Goal: Task Accomplishment & Management: Use online tool/utility

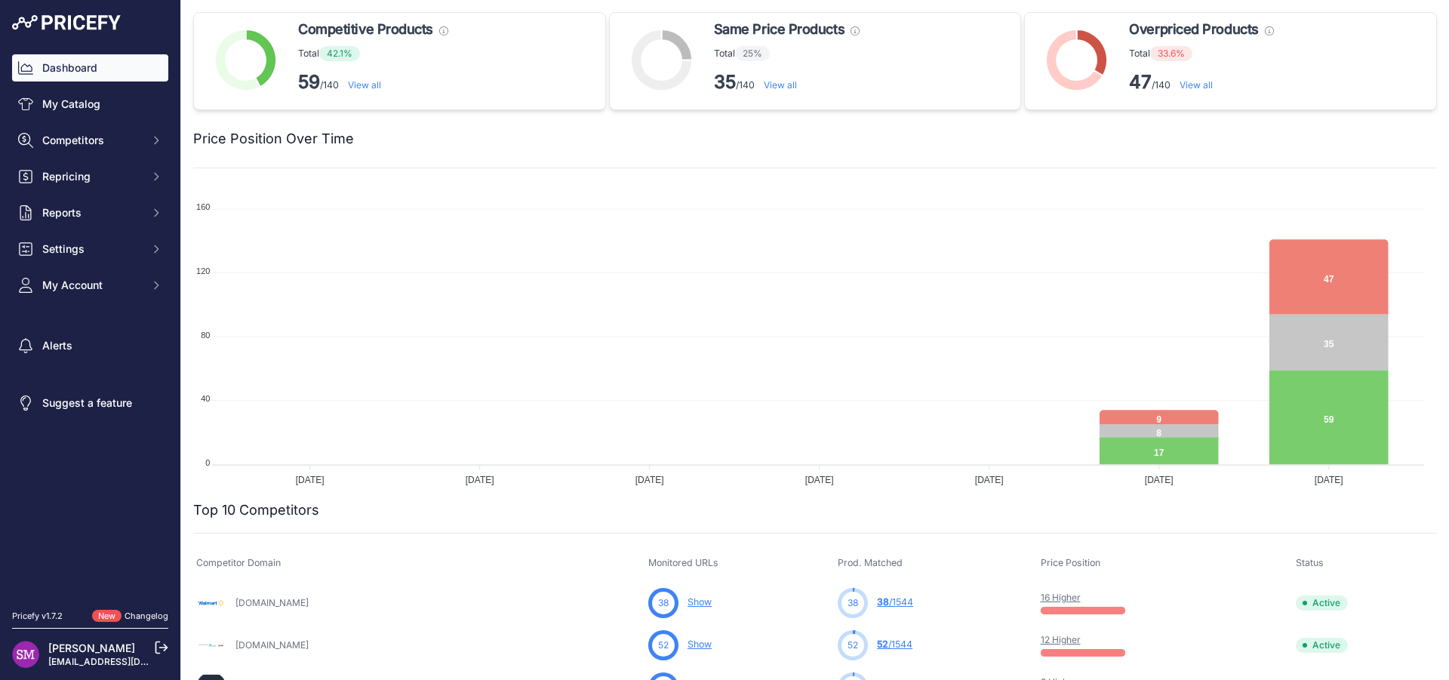
scroll to position [68, 0]
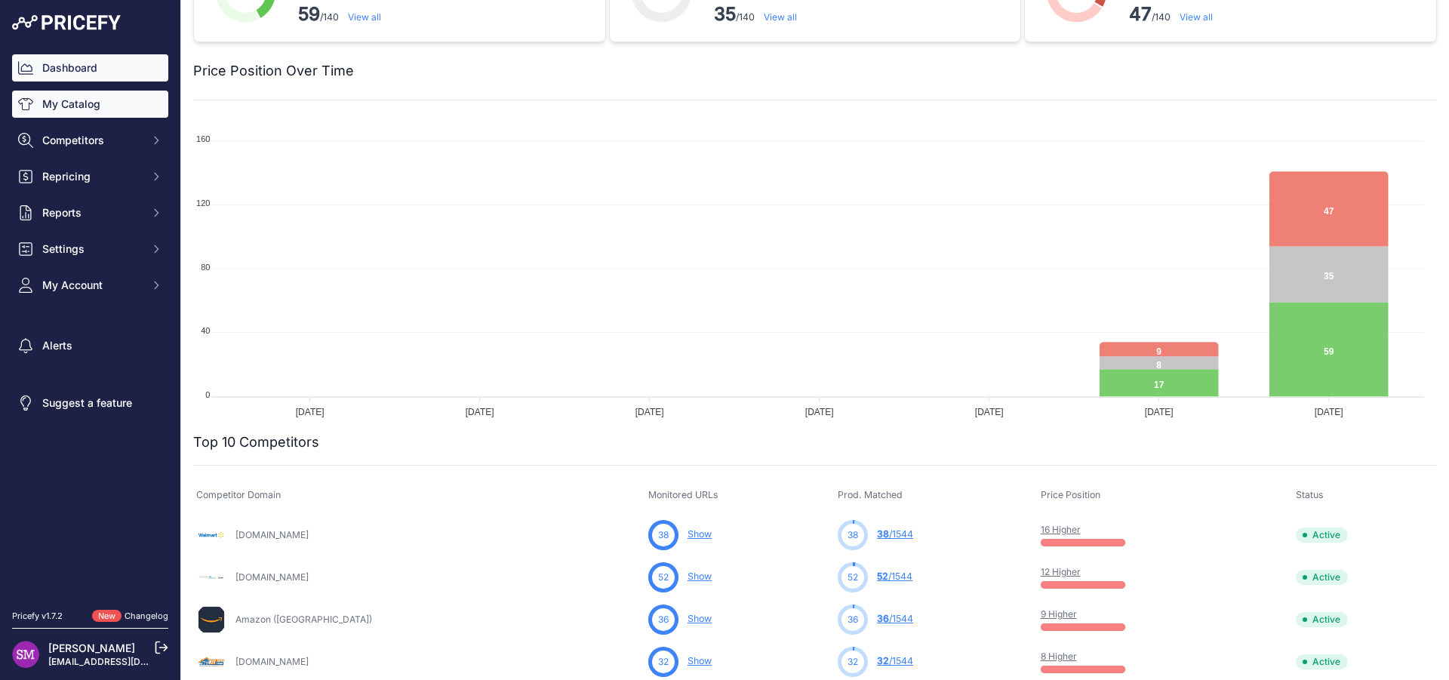
click at [80, 100] on link "My Catalog" at bounding box center [90, 104] width 156 height 27
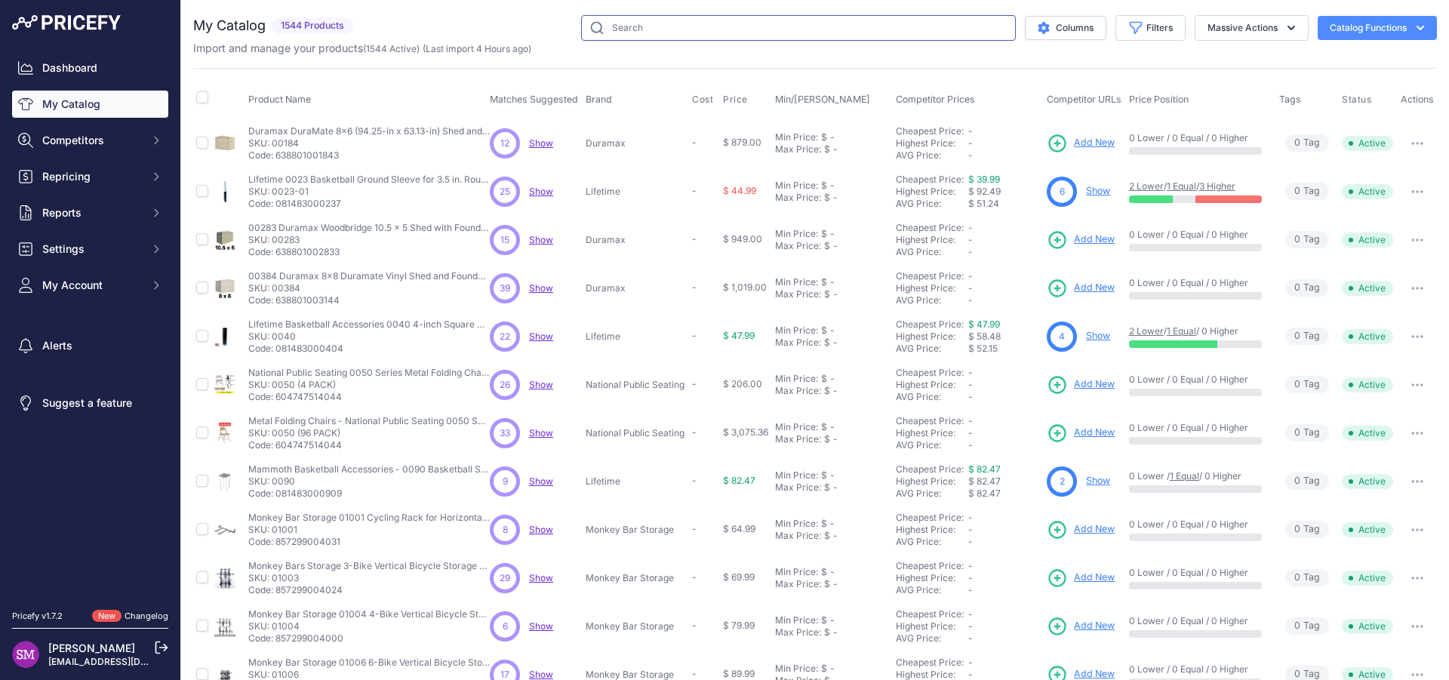
click at [611, 24] on input "text" at bounding box center [798, 28] width 435 height 26
paste input "Silverback"
type input "Silverback"
click at [701, 33] on input "text" at bounding box center [798, 28] width 435 height 26
paste input "B5402W"
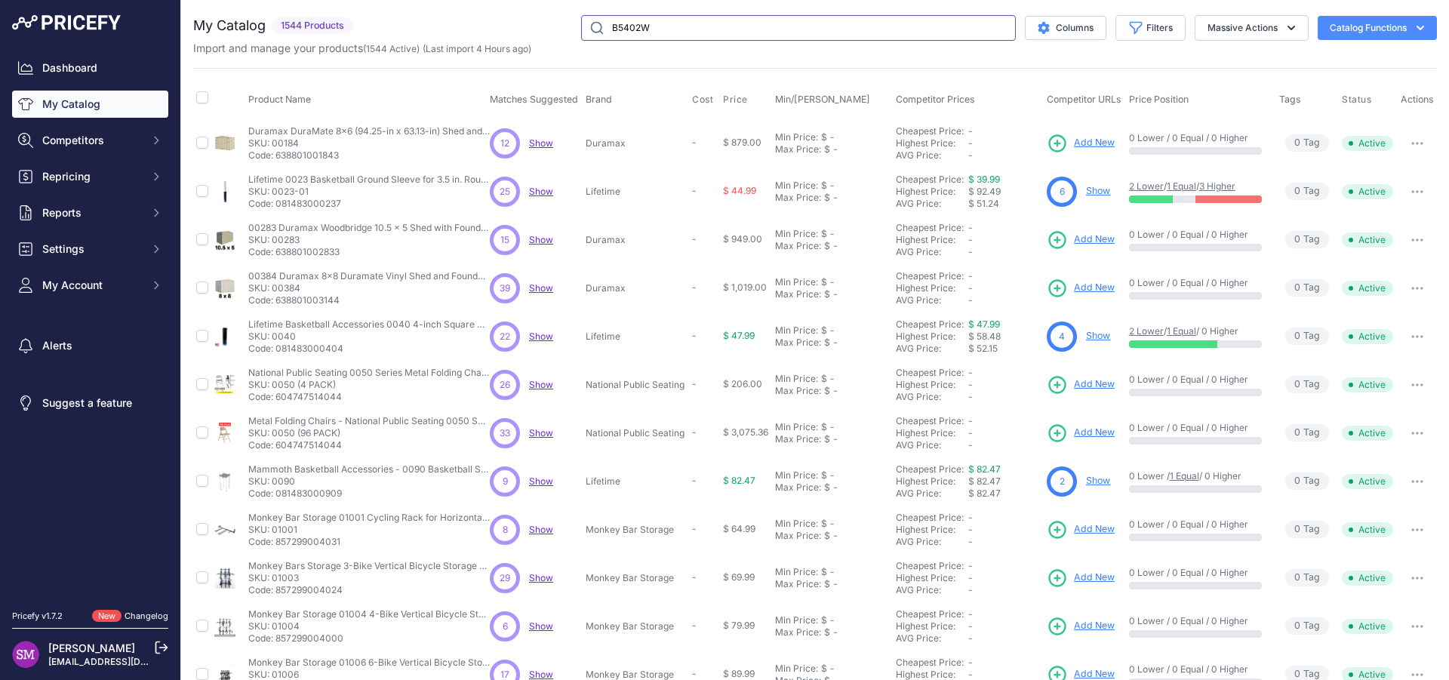
paste input "Silverback"
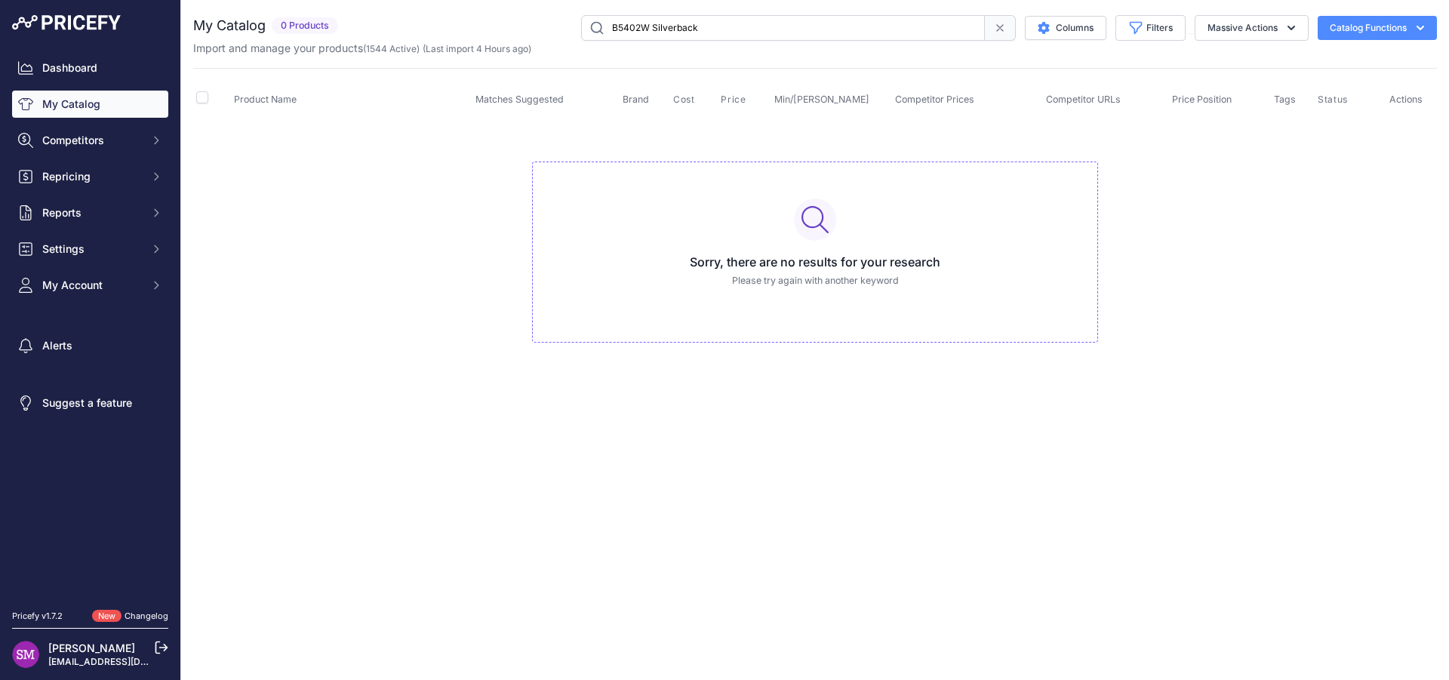
click at [687, 29] on input "B5402W Silverback" at bounding box center [783, 28] width 404 height 26
type input "B5402W"
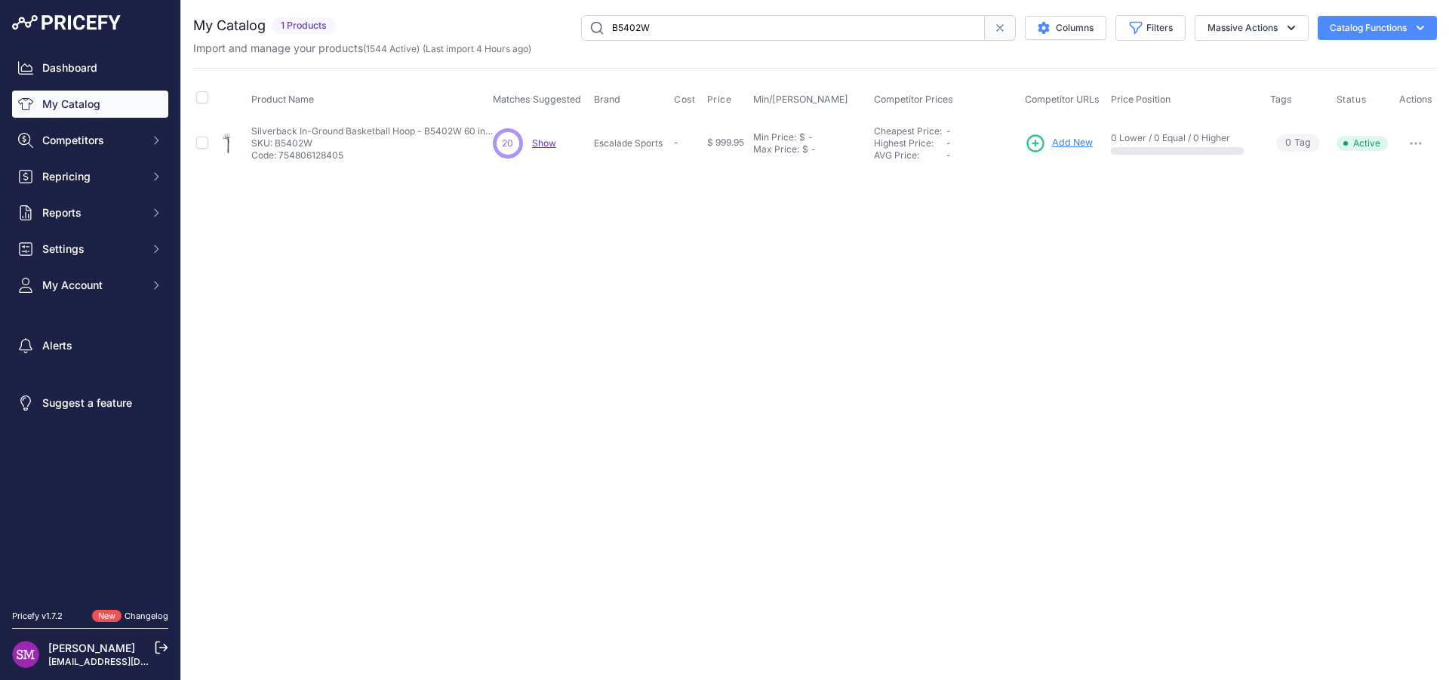
click at [539, 141] on span "Show" at bounding box center [544, 142] width 24 height 11
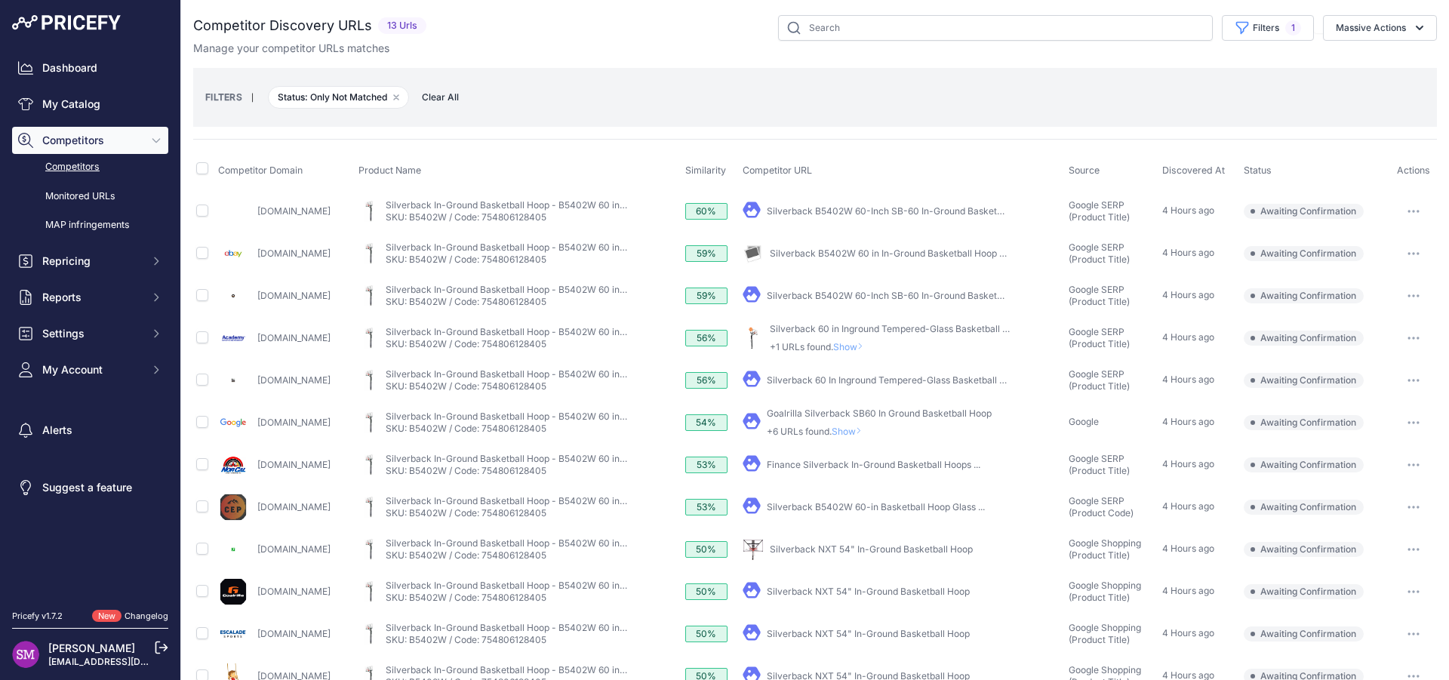
click at [1400, 508] on button "button" at bounding box center [1413, 506] width 30 height 21
click at [0, 0] on button "Confirm match" at bounding box center [0, 0] width 0 height 0
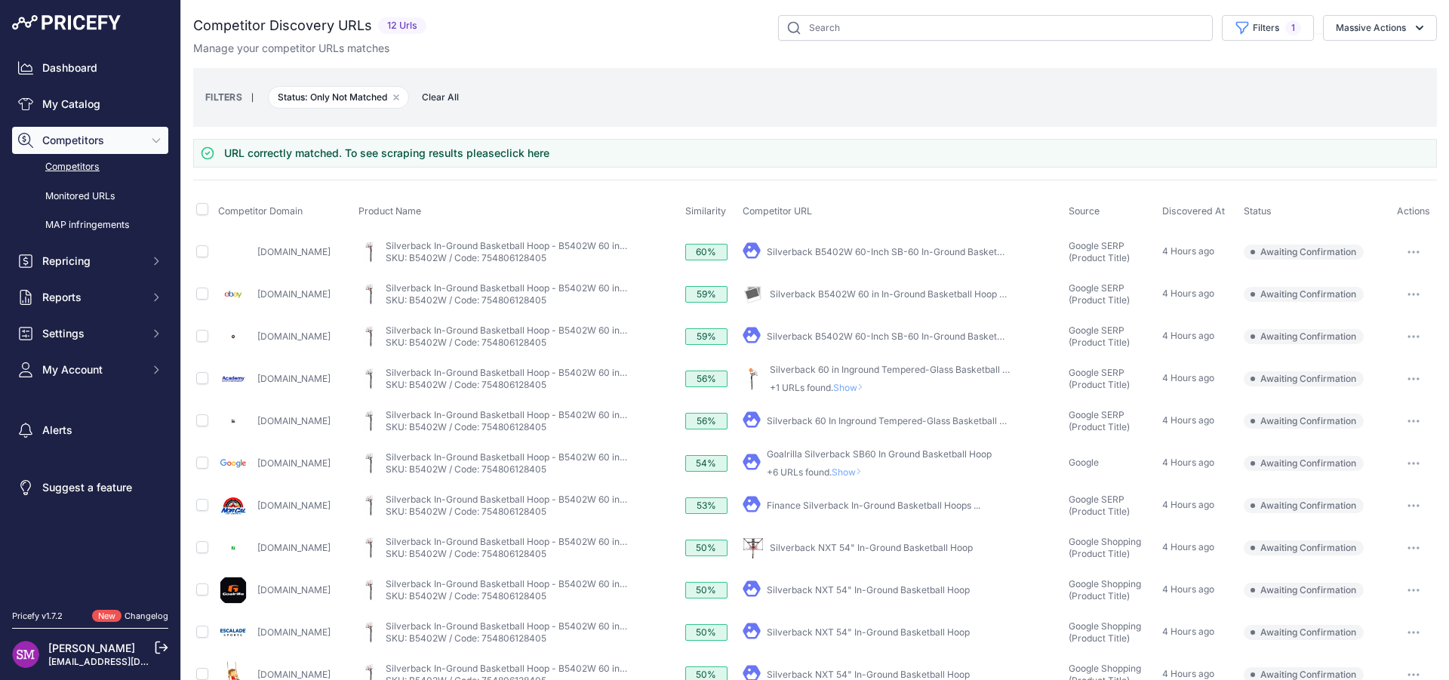
click at [844, 591] on link "Silverback NXT 54" In-Ground Basketball Hoop" at bounding box center [868, 589] width 203 height 11
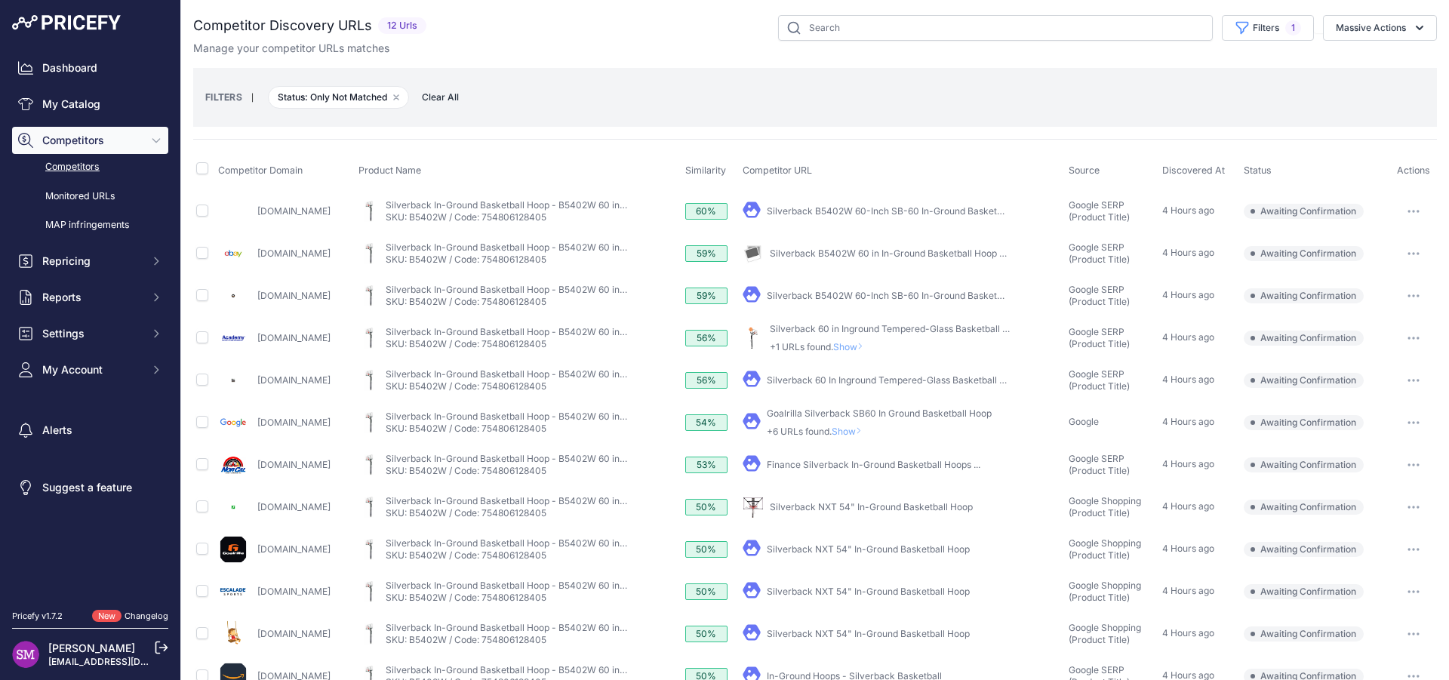
click at [862, 430] on icon at bounding box center [859, 430] width 6 height 9
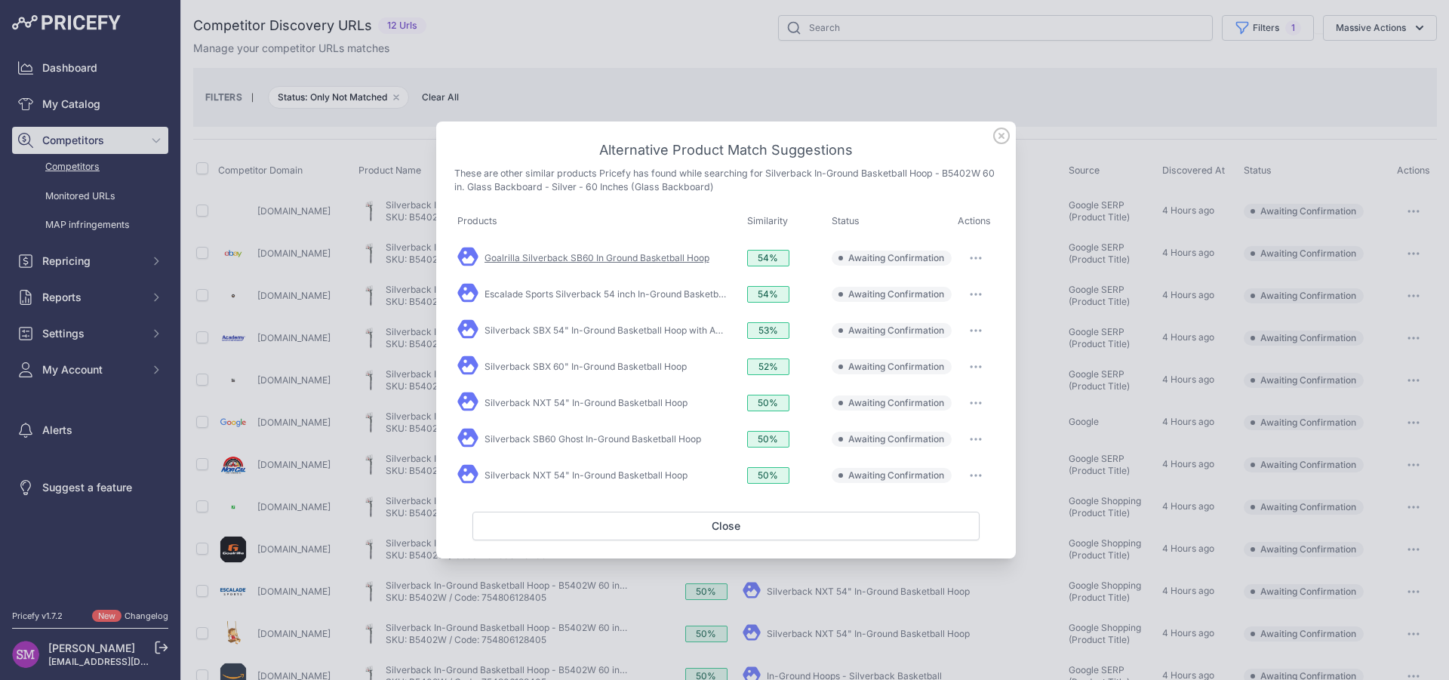
click at [684, 260] on link "Goalrilla Silverback SB60 In Ground Basketball Hoop" at bounding box center [596, 257] width 225 height 11
click at [604, 254] on link "Goalrilla Silverback SB60 In Ground Basketball Hoop" at bounding box center [596, 257] width 225 height 11
click at [1001, 142] on icon at bounding box center [1001, 136] width 17 height 17
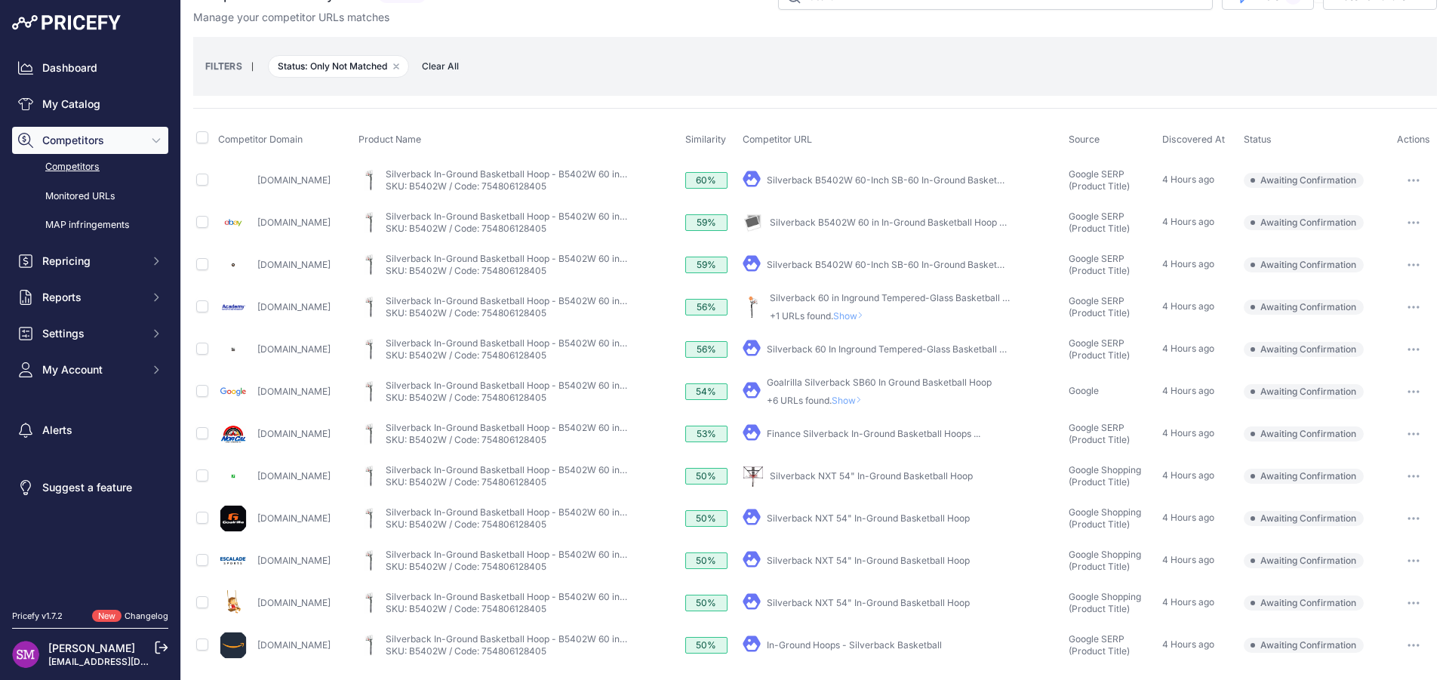
scroll to position [32, 0]
click at [905, 642] on link "In-Ground Hoops - Silverback Basketball" at bounding box center [854, 643] width 175 height 11
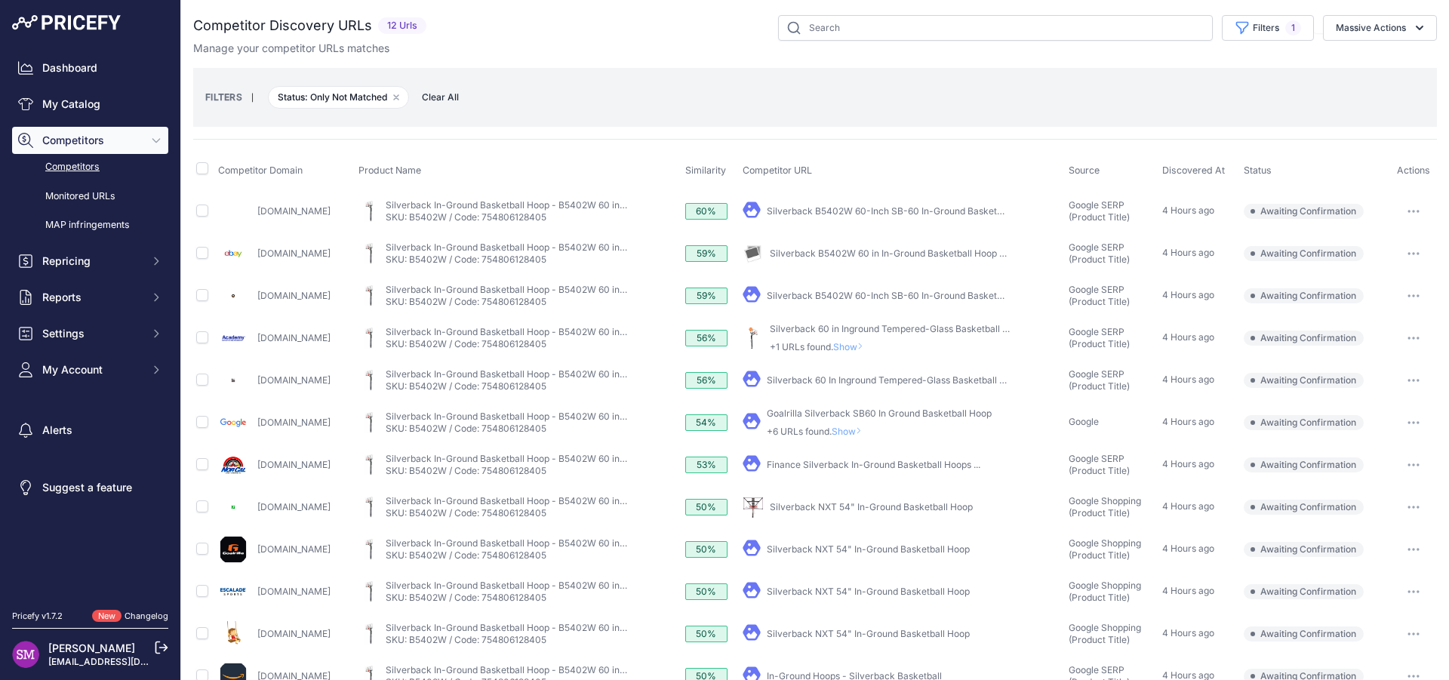
click at [858, 253] on link "Silverback B5402W 60 in In-Ground Basketball Hoop with ..." at bounding box center [898, 252] width 257 height 11
click at [868, 341] on span "Show" at bounding box center [851, 346] width 36 height 11
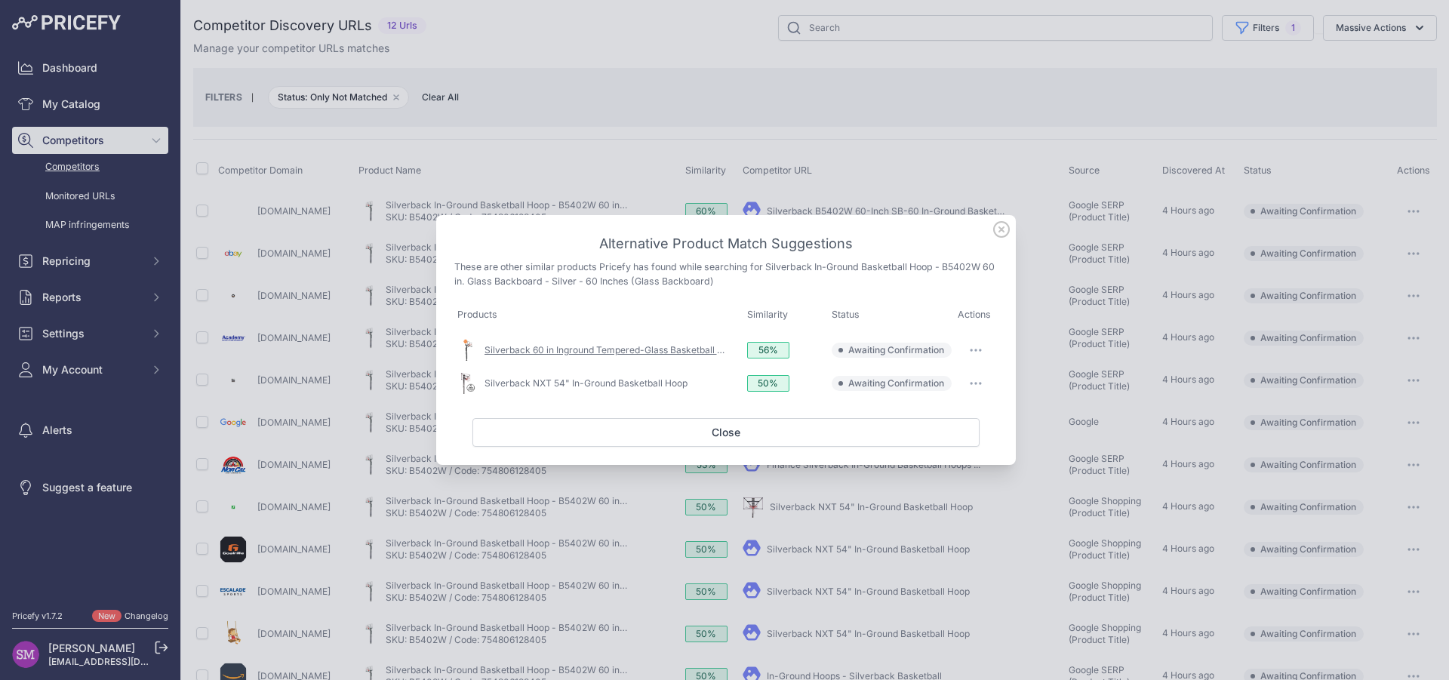
click at [637, 350] on link "Silverback 60 in Inground Tempered-Glass Basketball Hoop" at bounding box center [611, 349] width 255 height 11
click at [976, 352] on button "button" at bounding box center [976, 350] width 30 height 21
click at [943, 386] on span "Match This" at bounding box center [934, 381] width 48 height 11
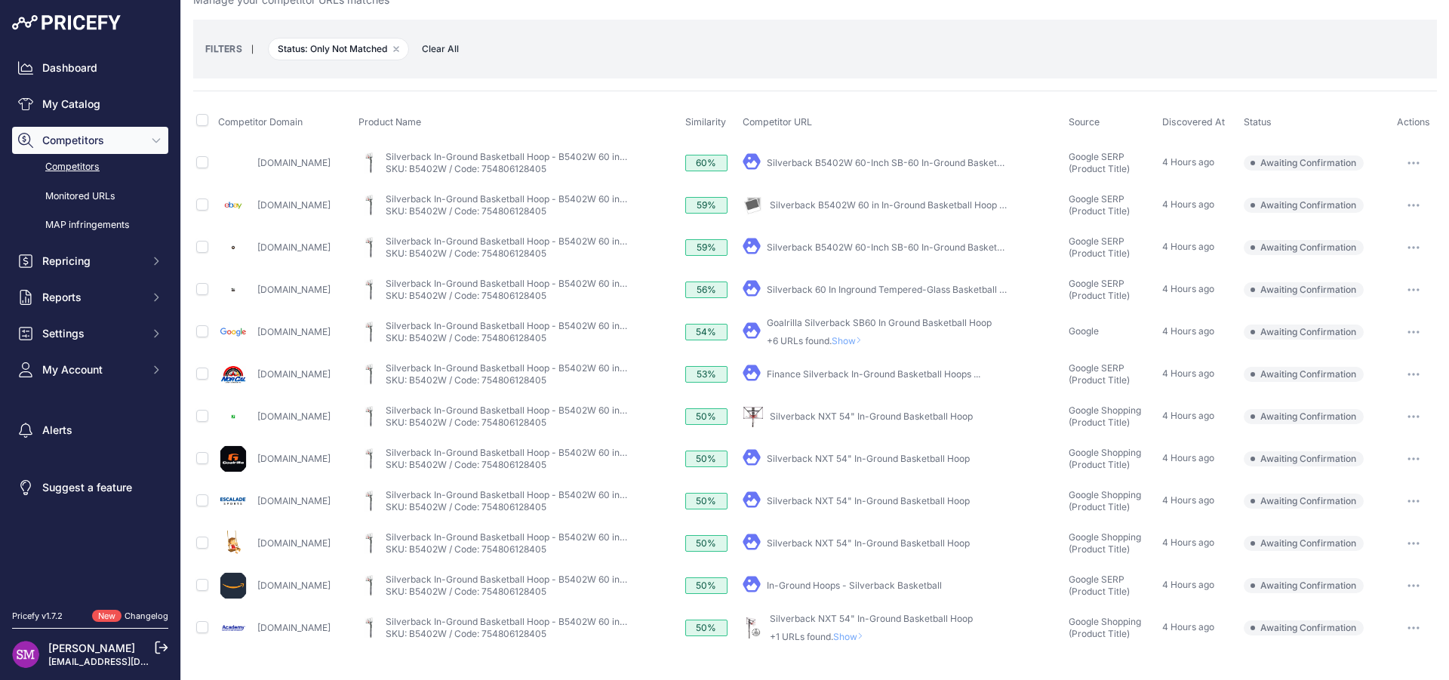
scroll to position [48, 0]
click at [863, 636] on icon at bounding box center [860, 636] width 6 height 9
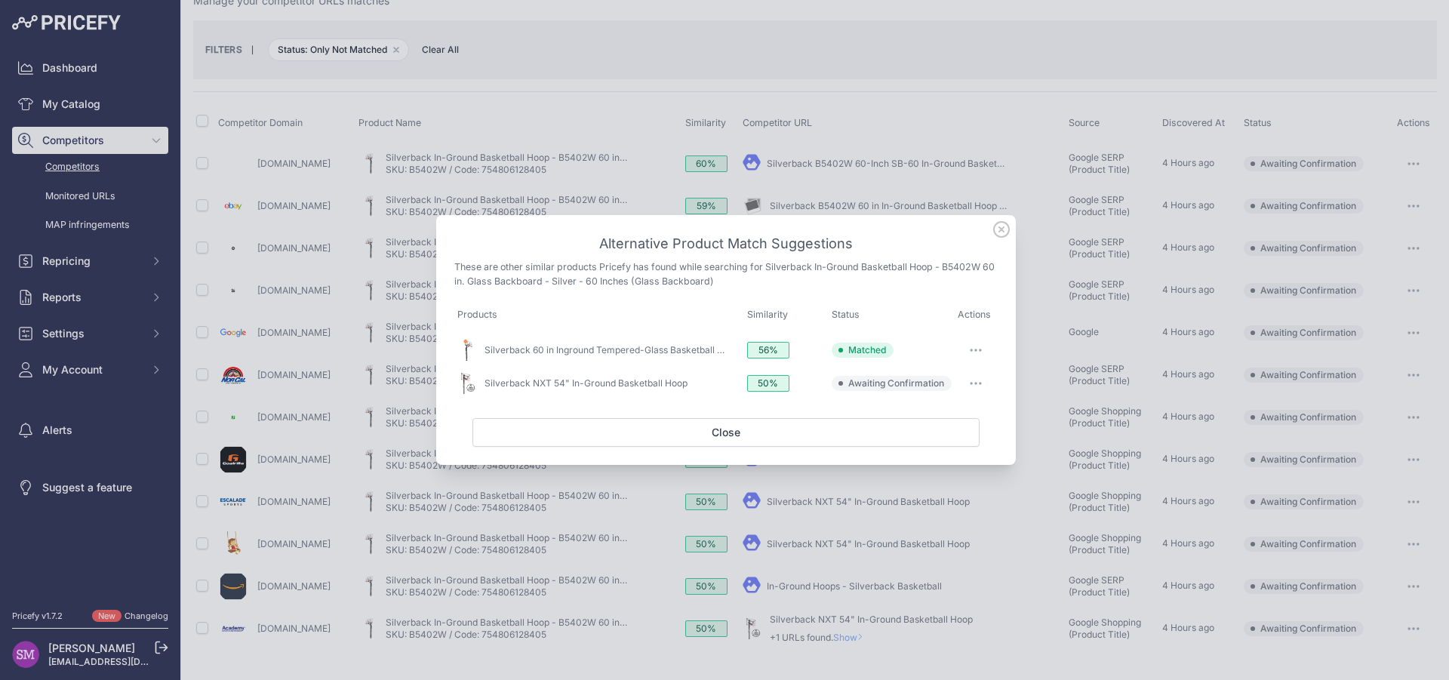
click at [976, 383] on icon "button" at bounding box center [976, 384] width 2 height 2
click at [945, 446] on span "Exclude match" at bounding box center [941, 444] width 63 height 11
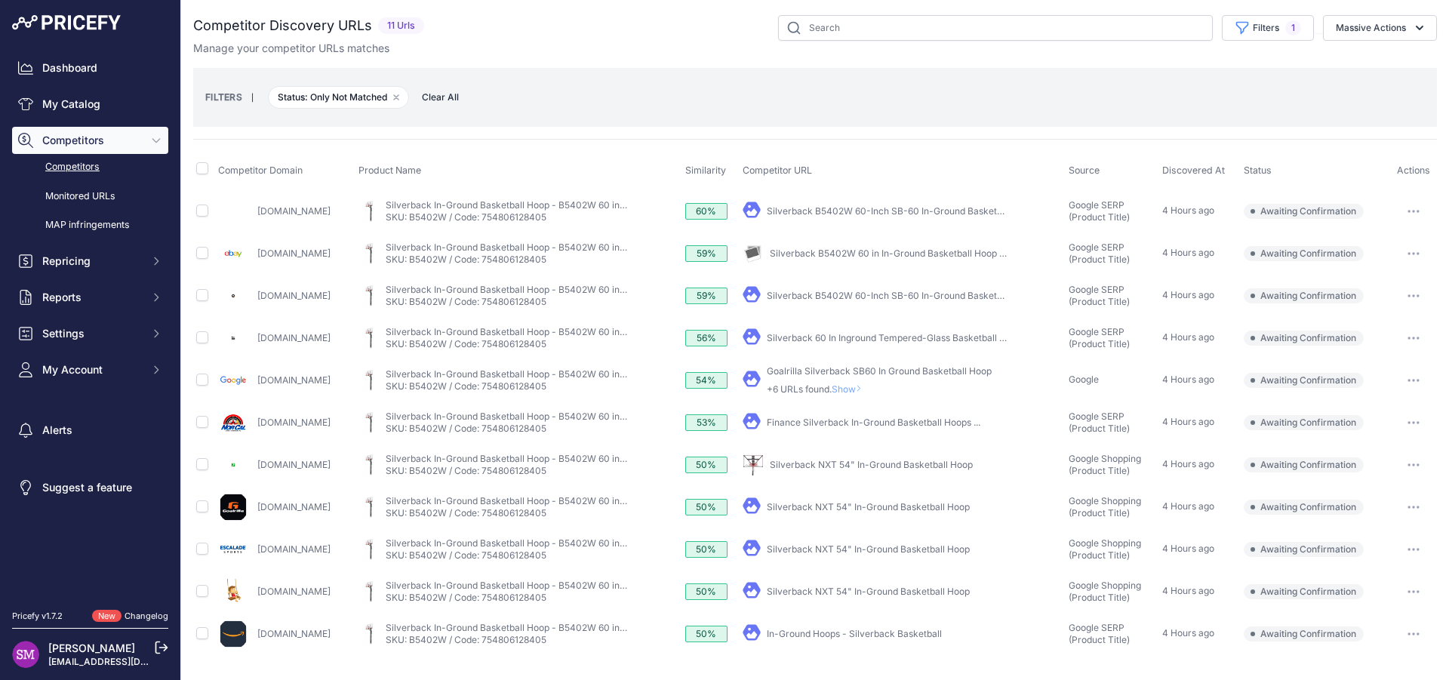
scroll to position [0, 0]
click at [66, 58] on link "Dashboard" at bounding box center [90, 67] width 156 height 27
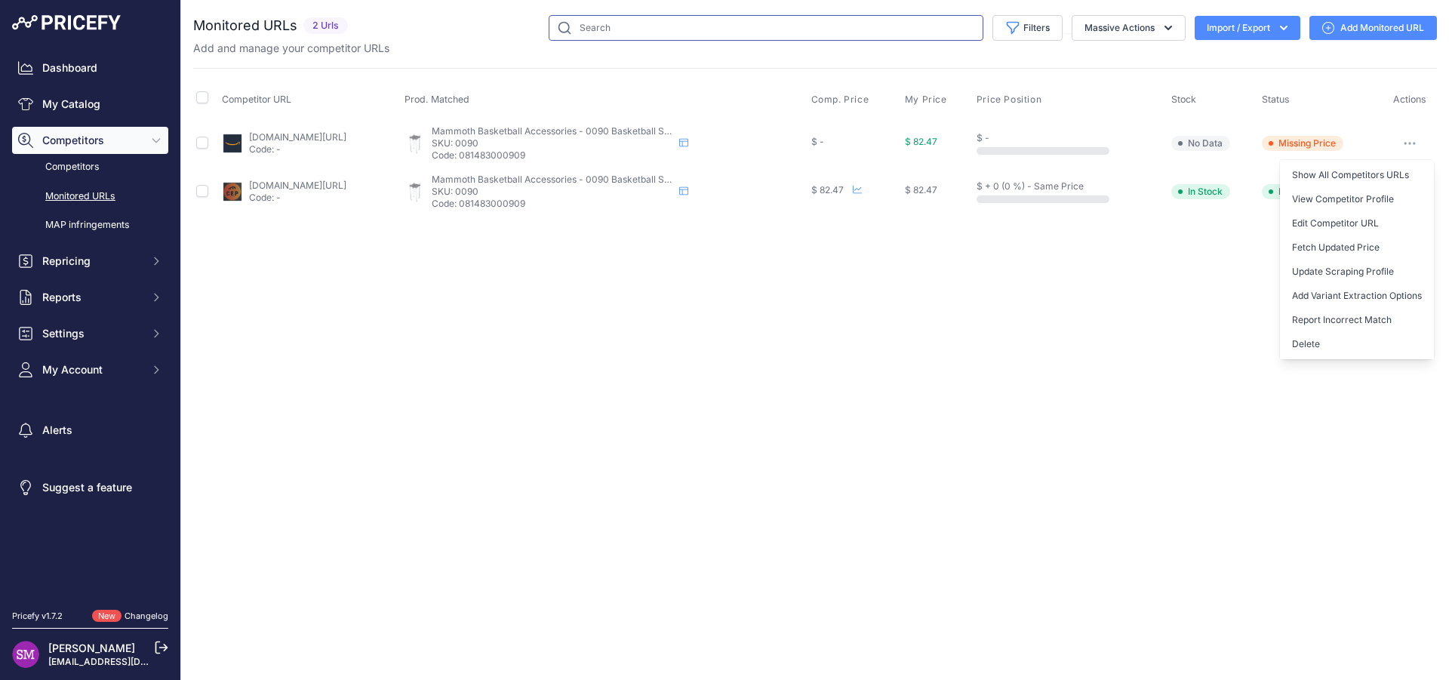
click at [628, 23] on input "text" at bounding box center [766, 28] width 435 height 26
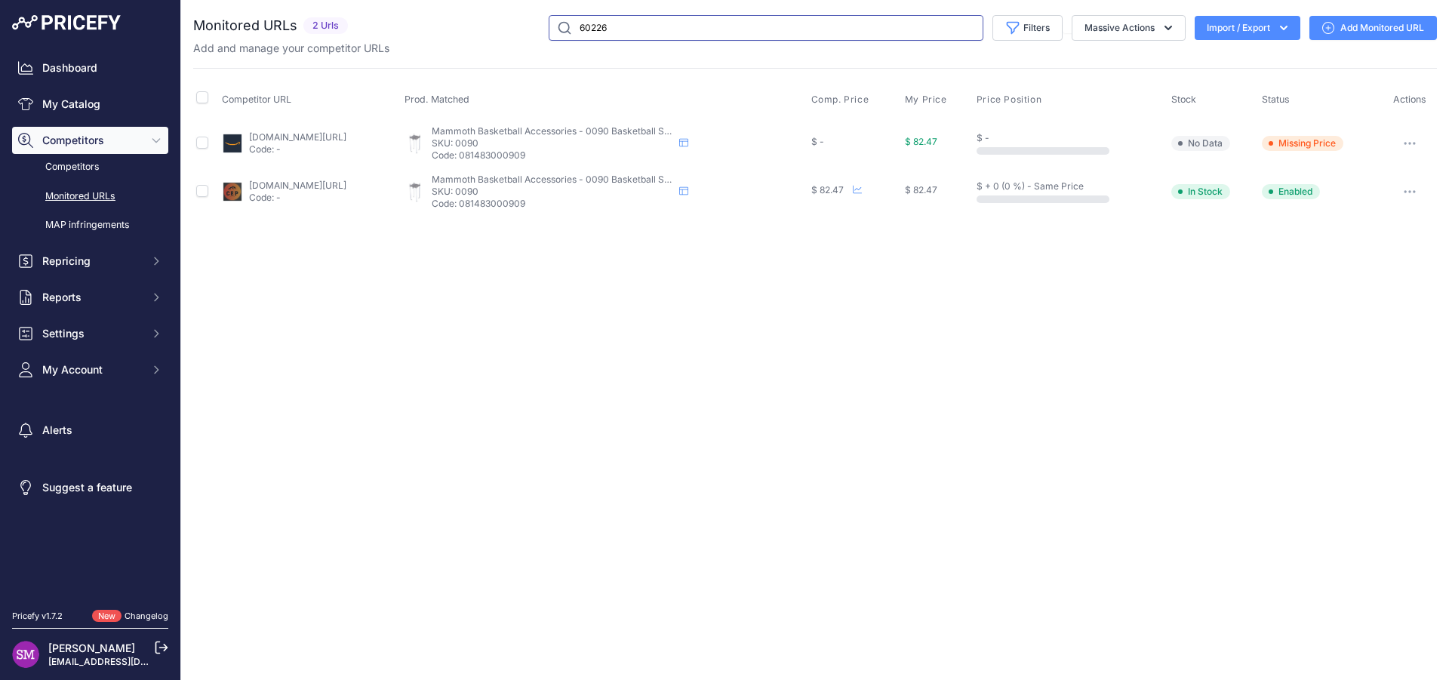
type input "60226"
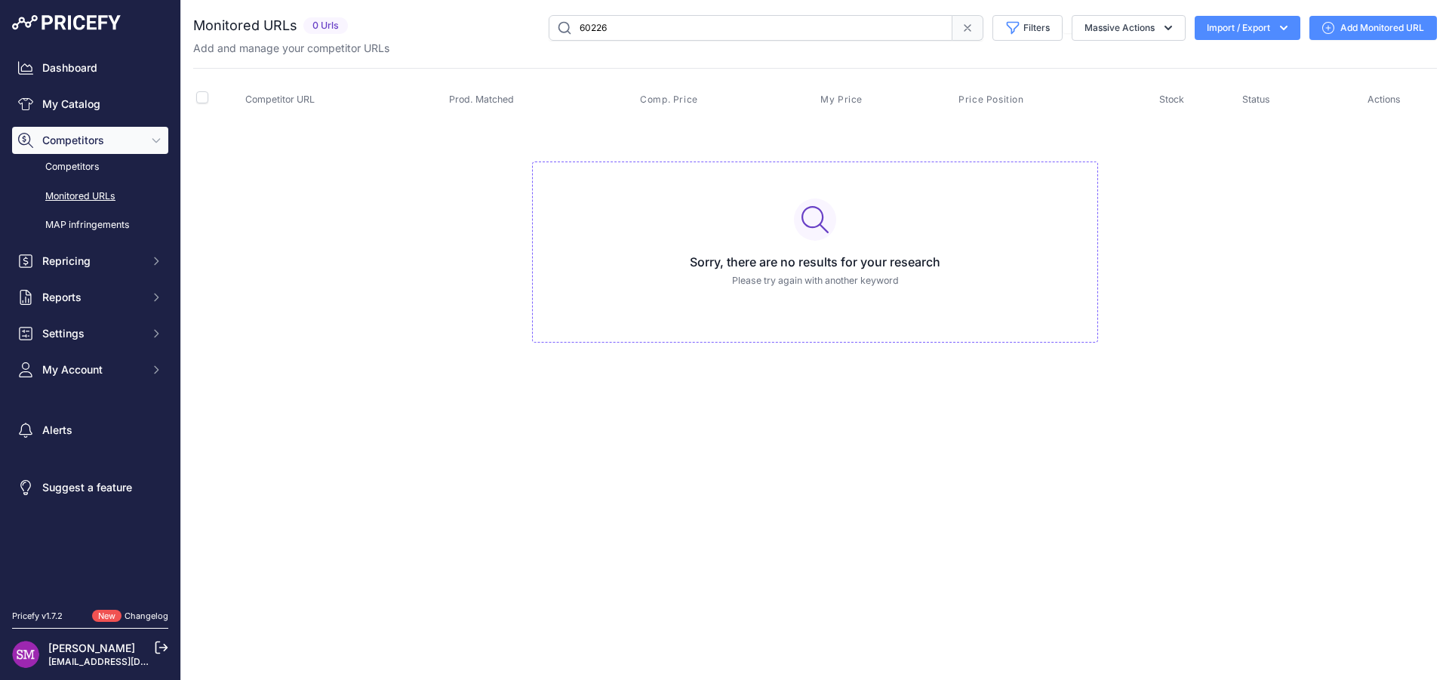
click at [618, 26] on input "60226" at bounding box center [751, 28] width 404 height 26
click at [103, 106] on link "My Catalog" at bounding box center [90, 104] width 156 height 27
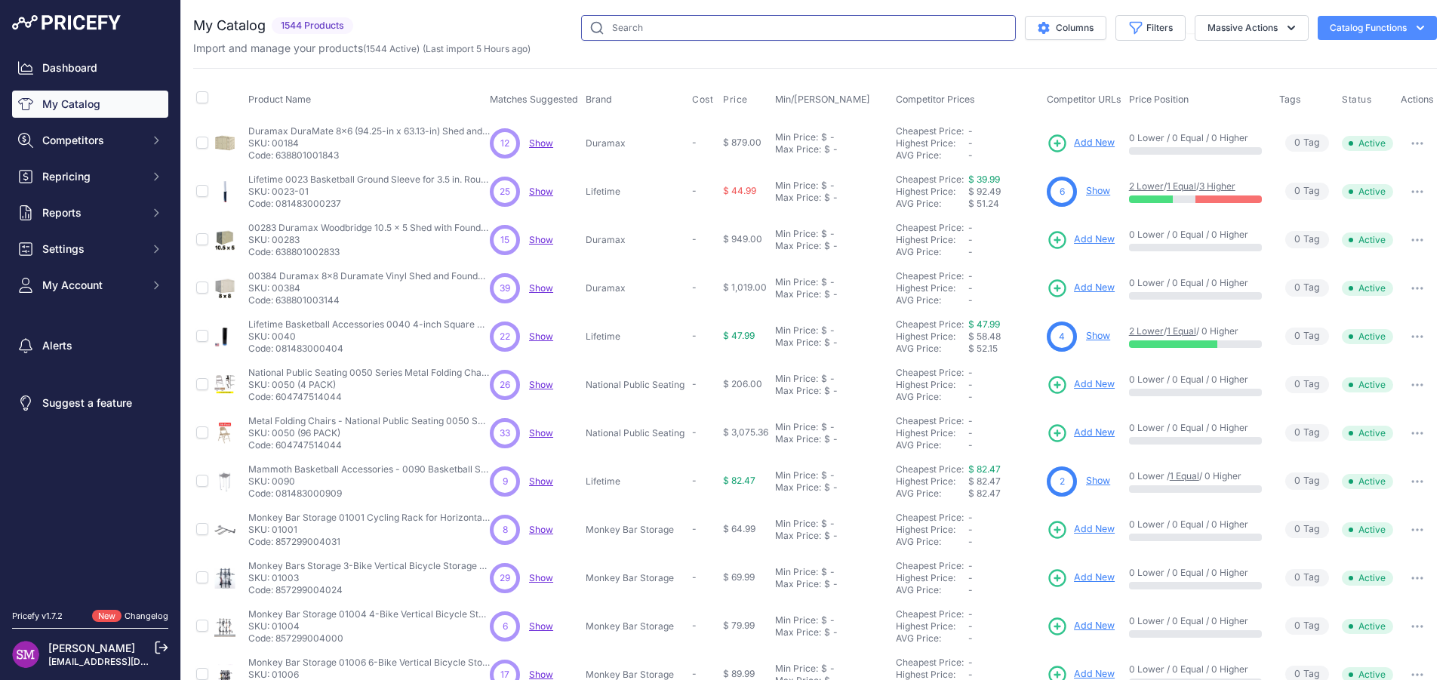
click at [613, 31] on input "text" at bounding box center [798, 28] width 435 height 26
type input "60226"
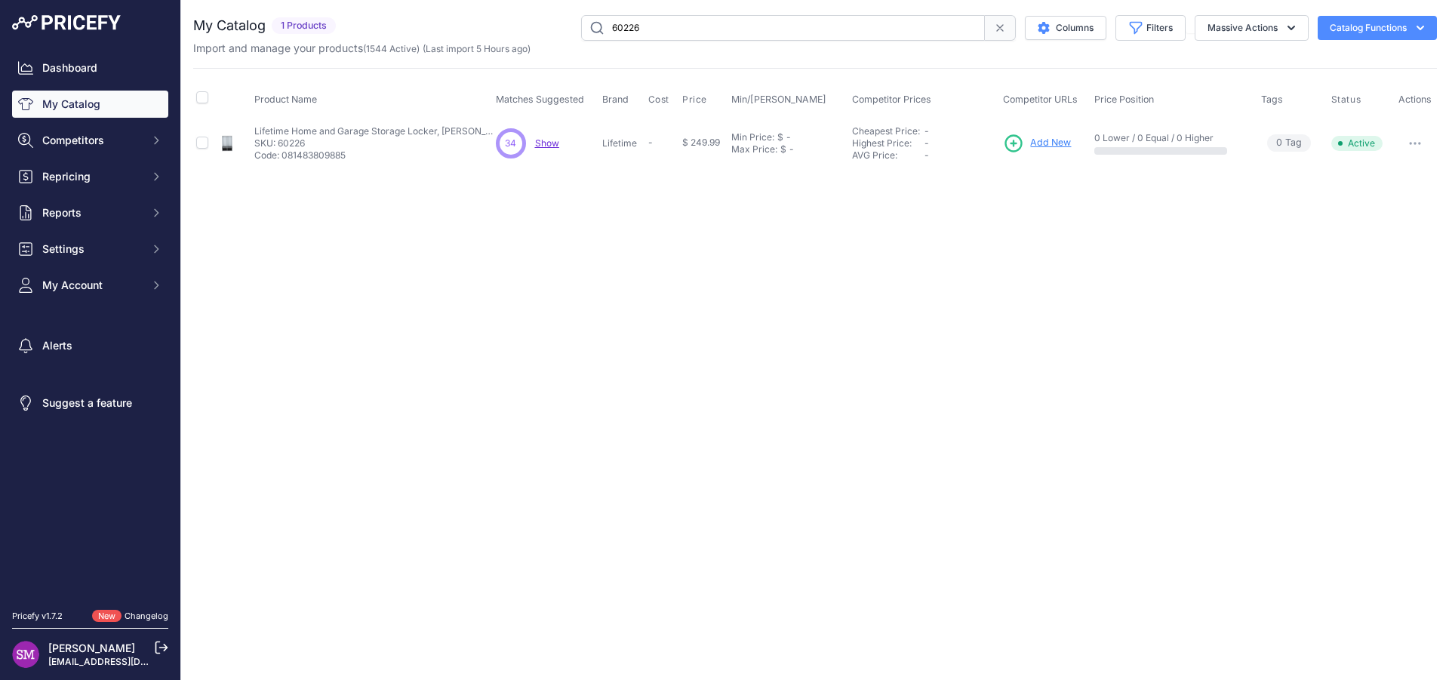
click at [546, 139] on span "Show" at bounding box center [547, 142] width 24 height 11
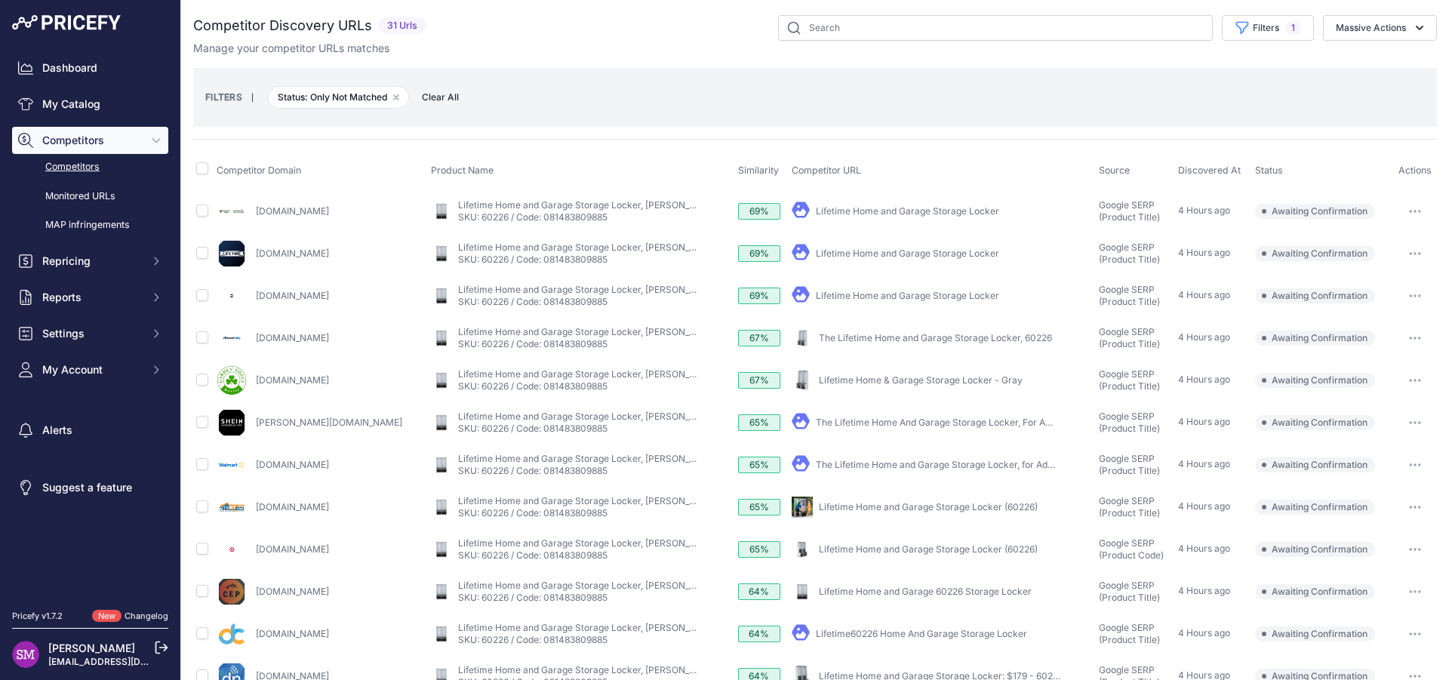
click at [860, 251] on link "Lifetime Home and Garage Storage Locker" at bounding box center [907, 252] width 183 height 11
click at [205, 210] on input "checkbox" at bounding box center [202, 210] width 12 height 12
checkbox input "true"
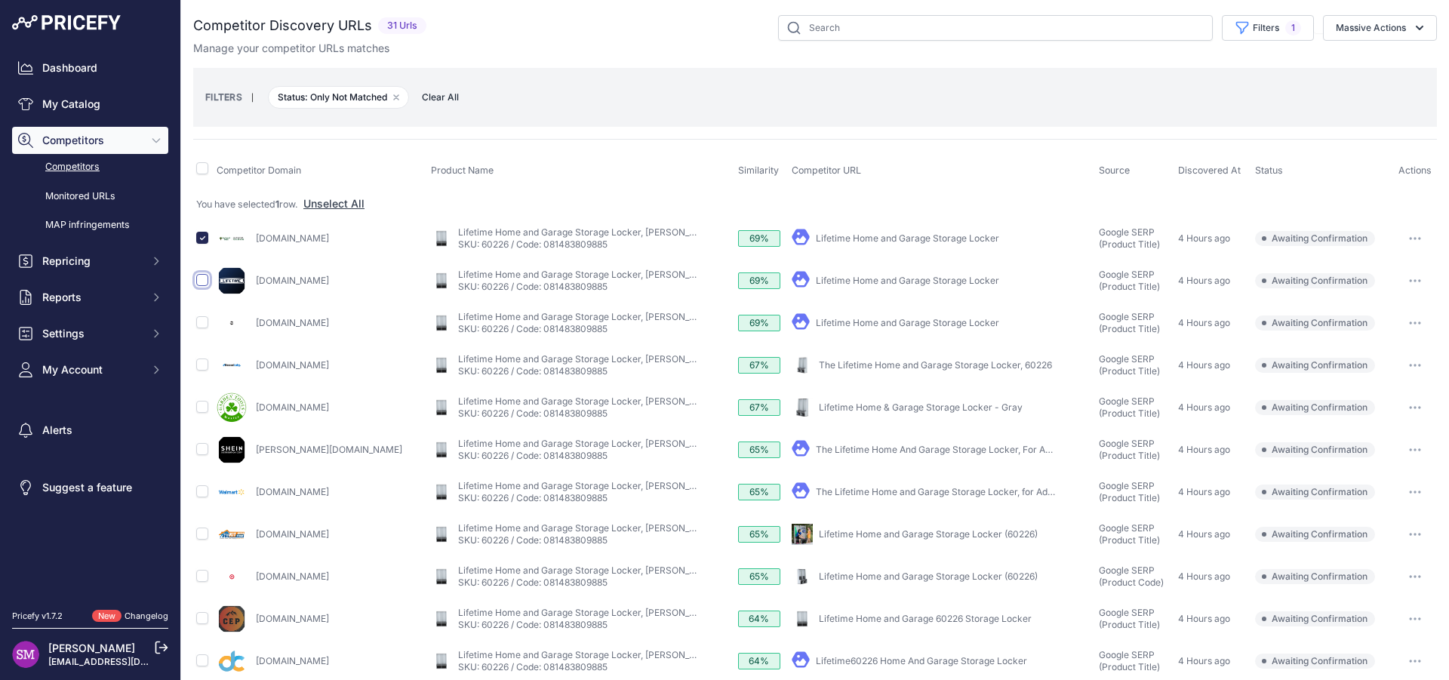
click at [201, 278] on input "checkbox" at bounding box center [202, 280] width 12 height 12
checkbox input "true"
click at [205, 487] on input "checkbox" at bounding box center [202, 491] width 12 height 12
checkbox input "true"
click at [199, 533] on input "checkbox" at bounding box center [202, 533] width 12 height 12
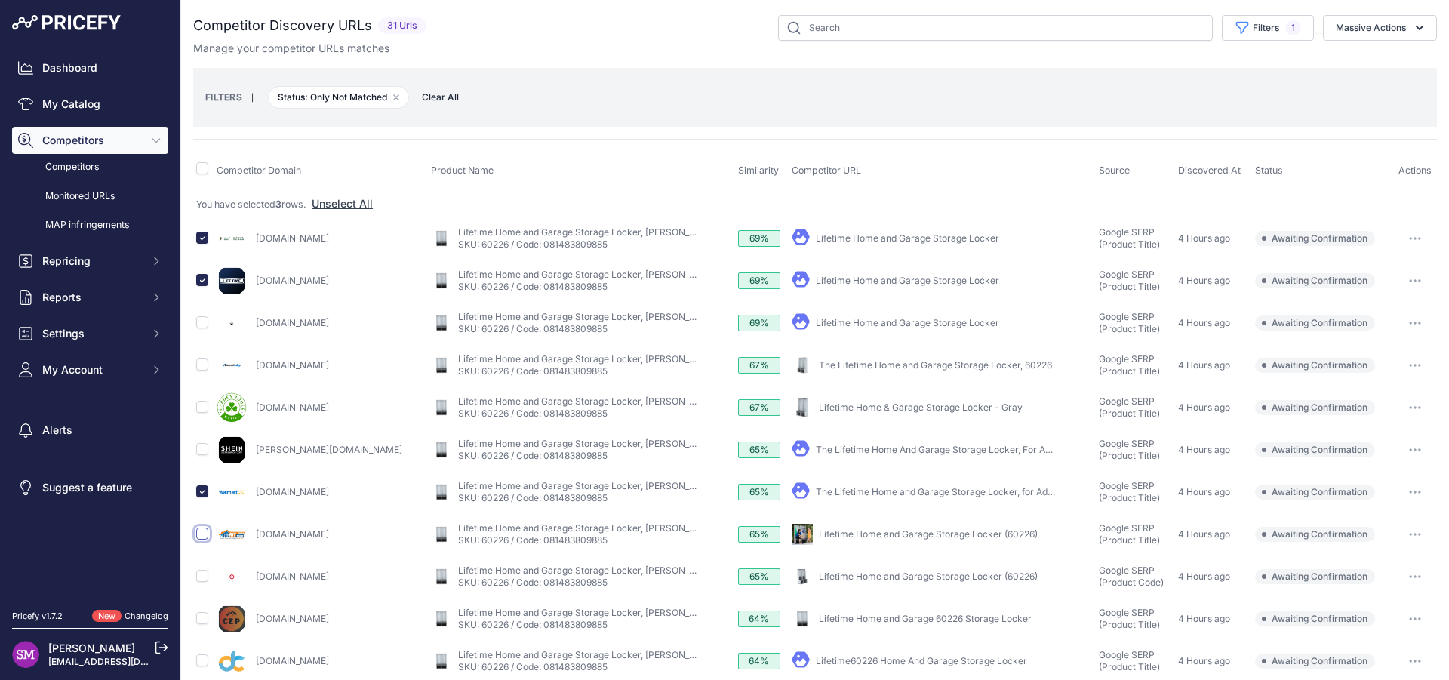
checkbox input "true"
click at [204, 576] on input "checkbox" at bounding box center [202, 576] width 12 height 12
checkbox input "true"
click at [198, 618] on input "checkbox" at bounding box center [202, 618] width 12 height 12
checkbox input "true"
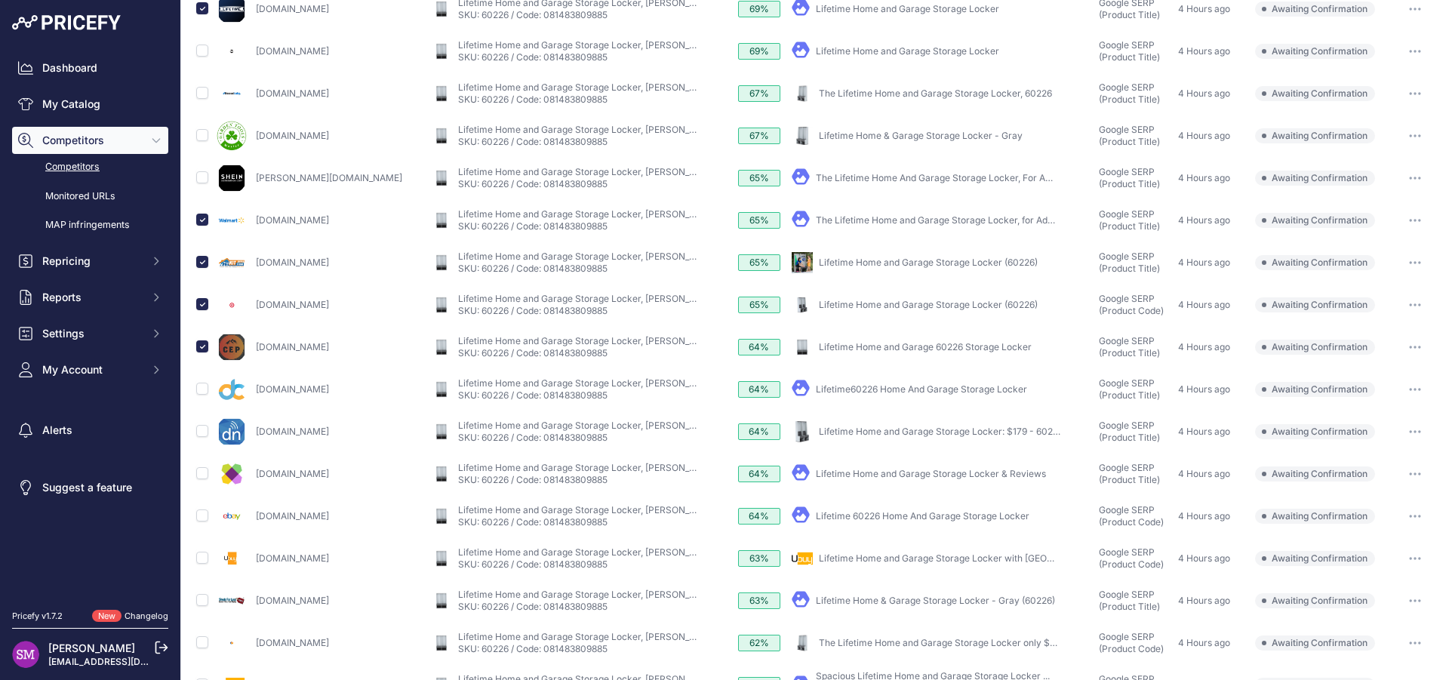
scroll to position [245, 0]
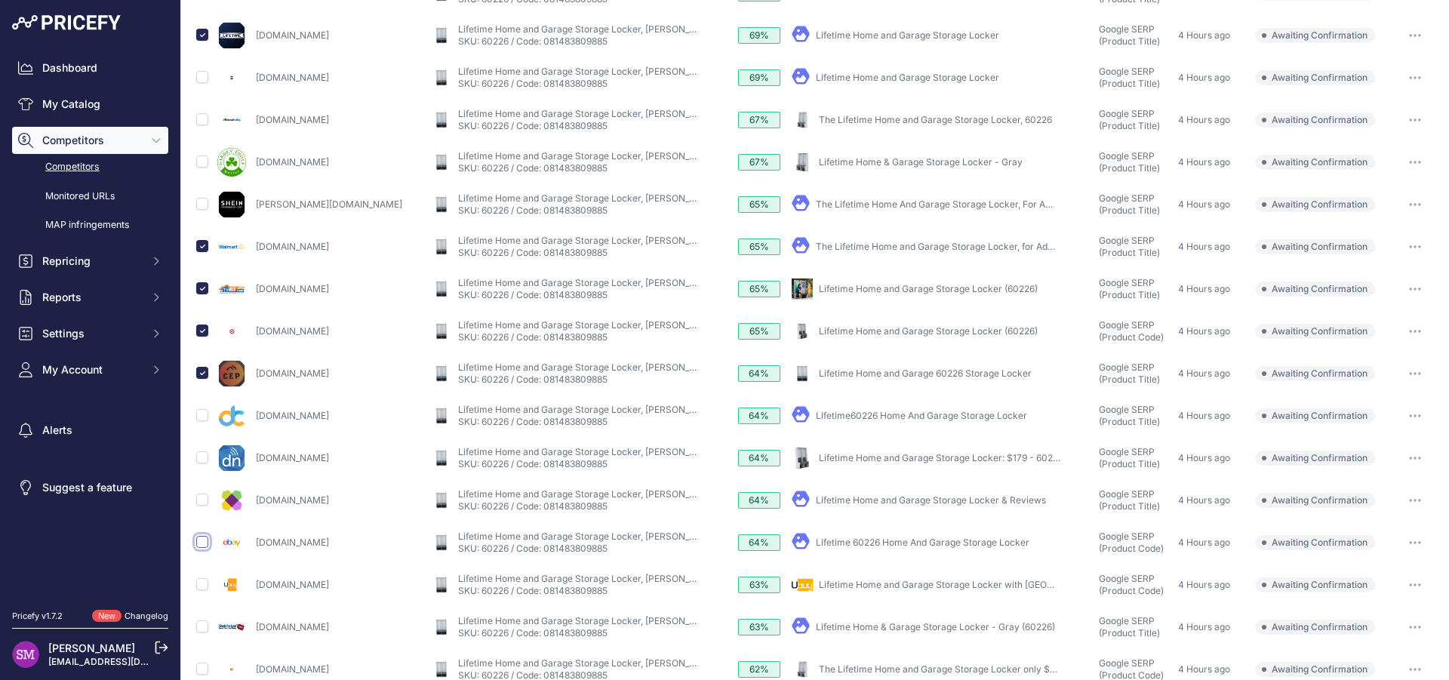
click at [198, 546] on input "checkbox" at bounding box center [202, 542] width 12 height 12
checkbox input "true"
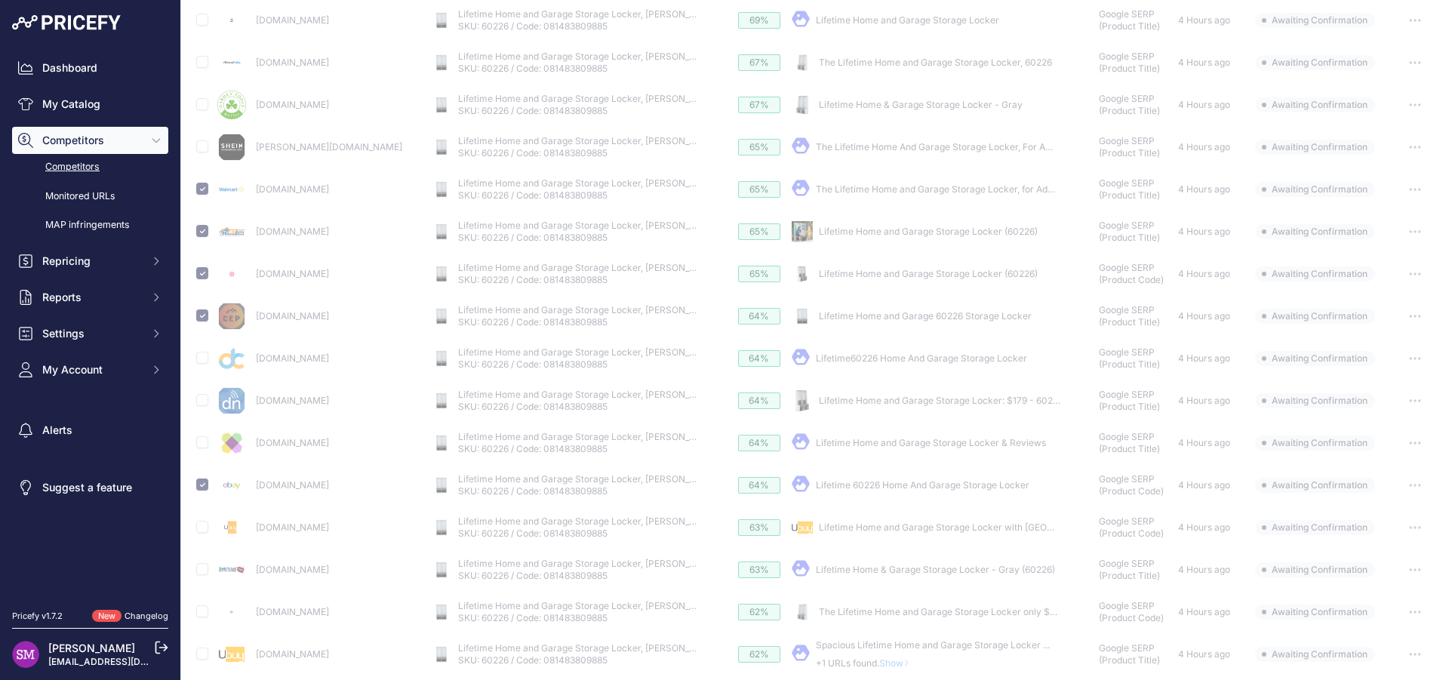
scroll to position [407, 0]
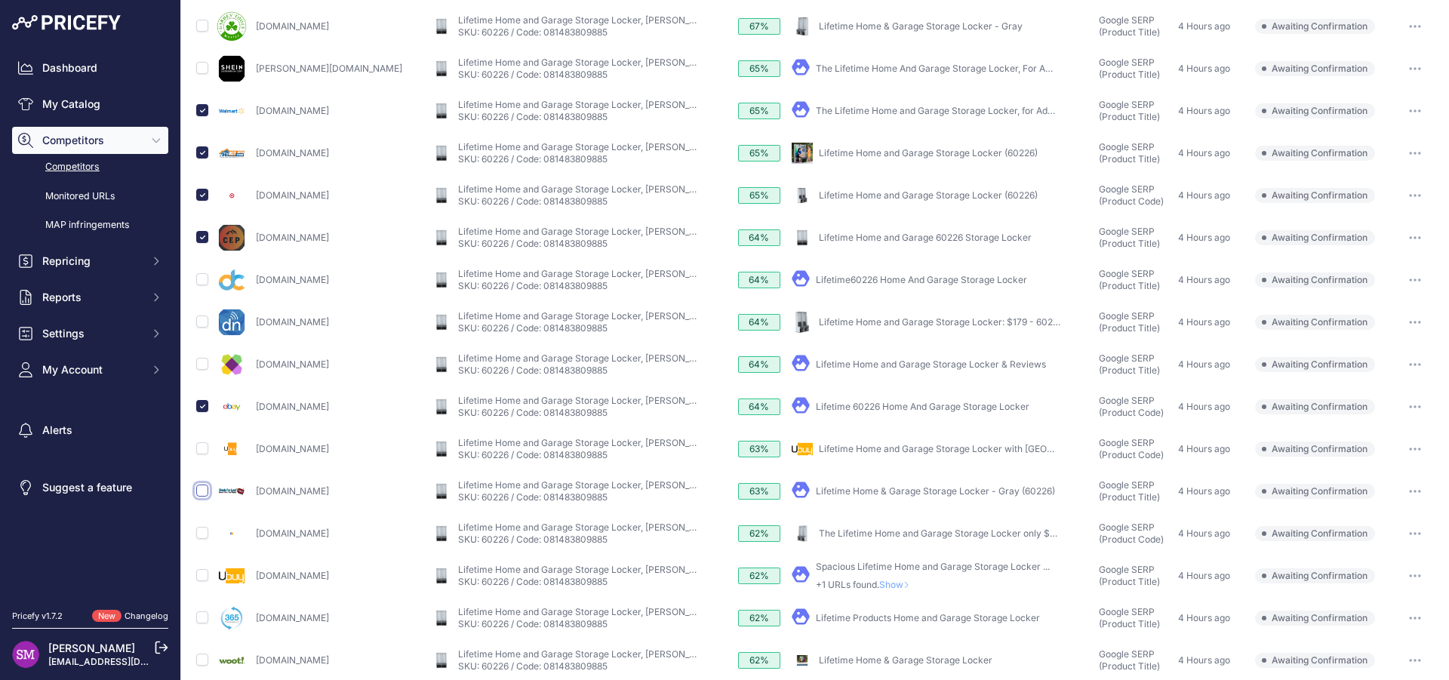
click at [198, 490] on input "checkbox" at bounding box center [202, 490] width 12 height 12
checkbox input "true"
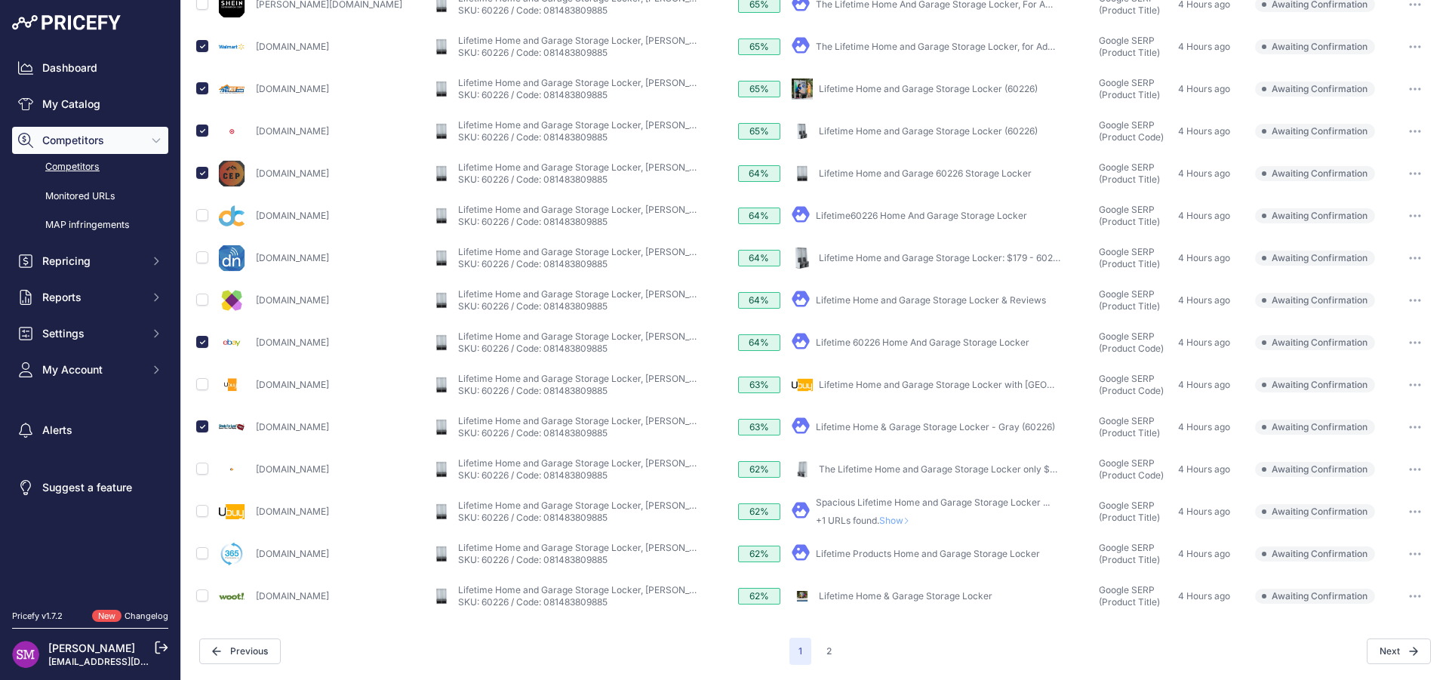
scroll to position [444, 0]
click at [848, 303] on link "Lifetime Home and Garage Storage Locker & Reviews" at bounding box center [931, 300] width 230 height 11
click at [200, 304] on input "checkbox" at bounding box center [202, 300] width 12 height 12
checkbox input "true"
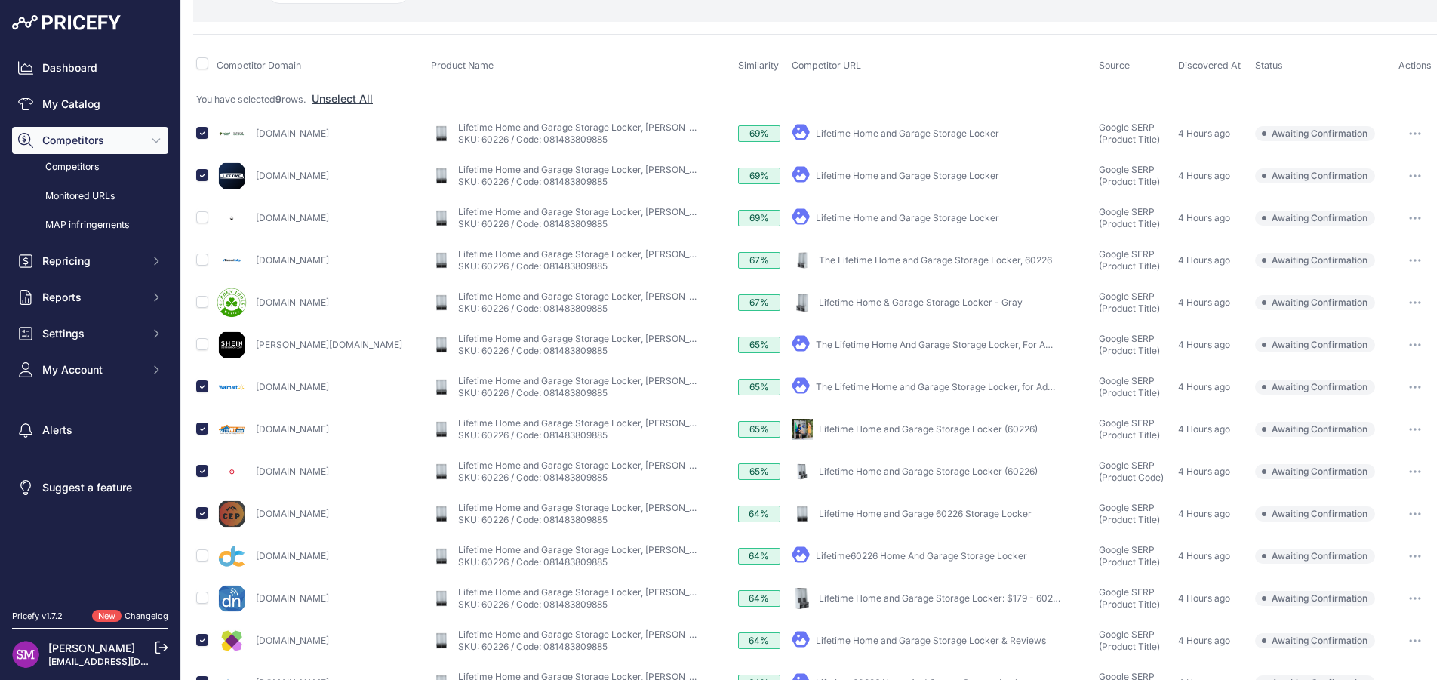
scroll to position [0, 0]
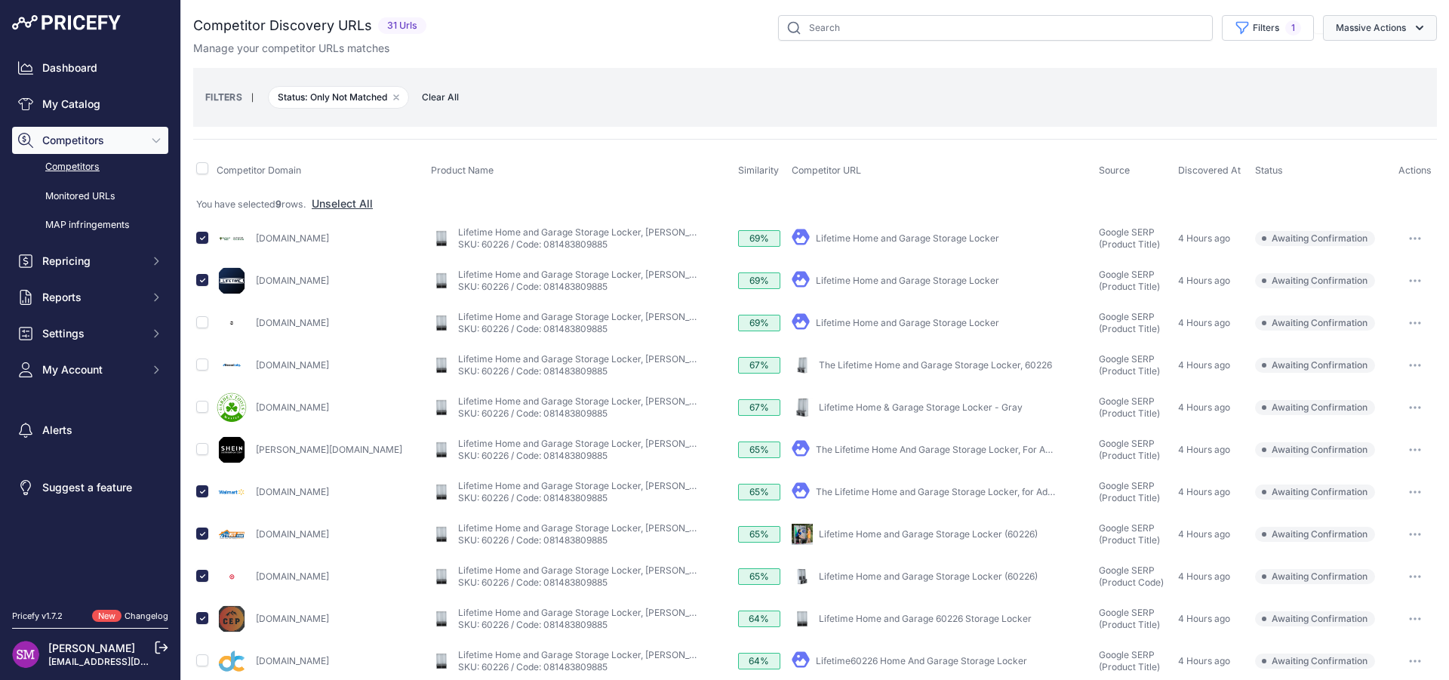
click at [1366, 31] on button "Massive Actions" at bounding box center [1380, 28] width 114 height 26
click at [1350, 63] on span "Confirm Match" at bounding box center [1364, 63] width 73 height 13
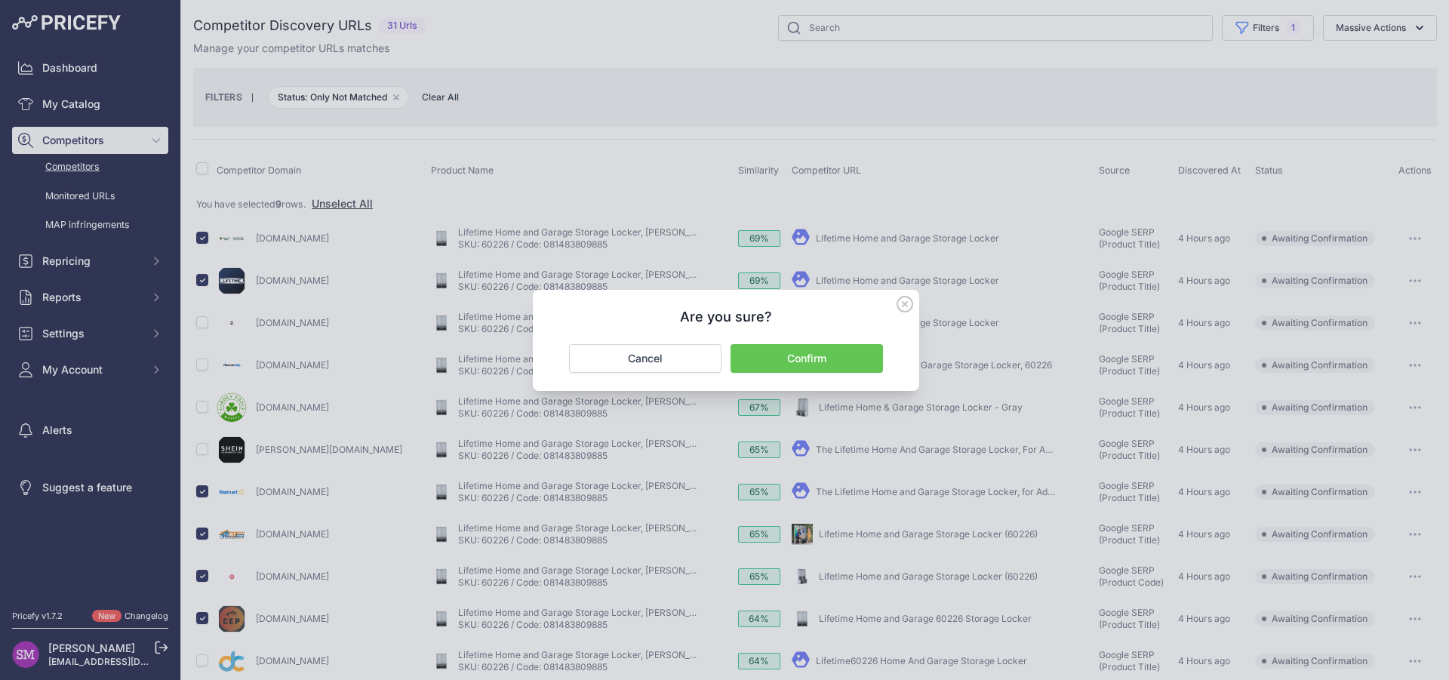
click at [774, 362] on button "Confirm" at bounding box center [806, 358] width 152 height 29
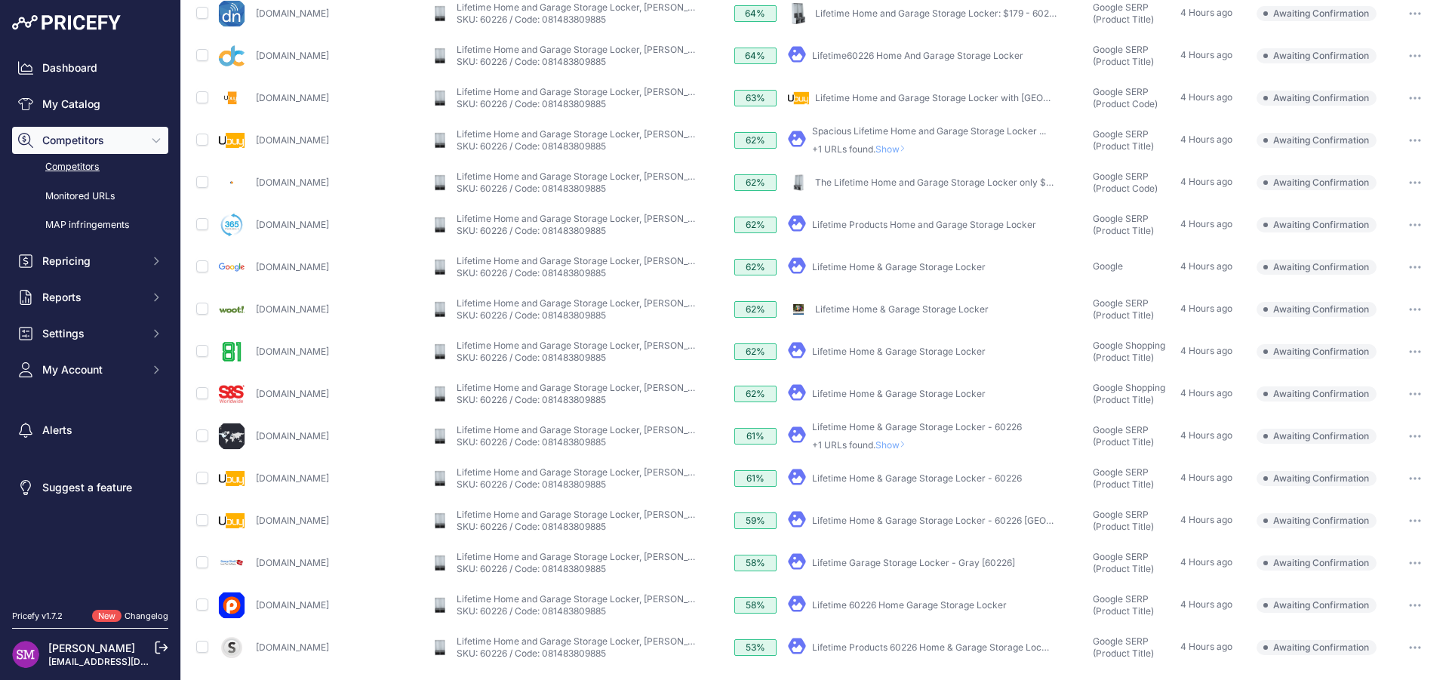
scroll to position [417, 0]
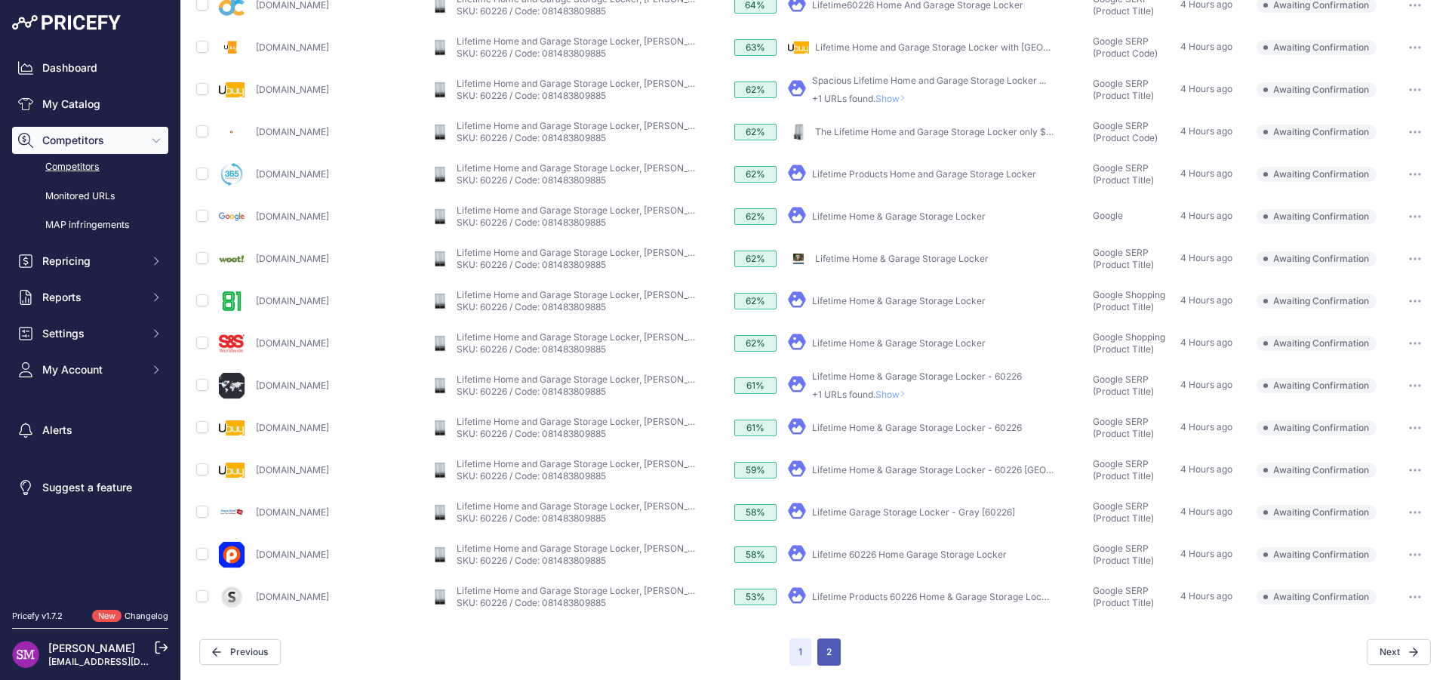
click at [819, 648] on button "2" at bounding box center [828, 651] width 23 height 27
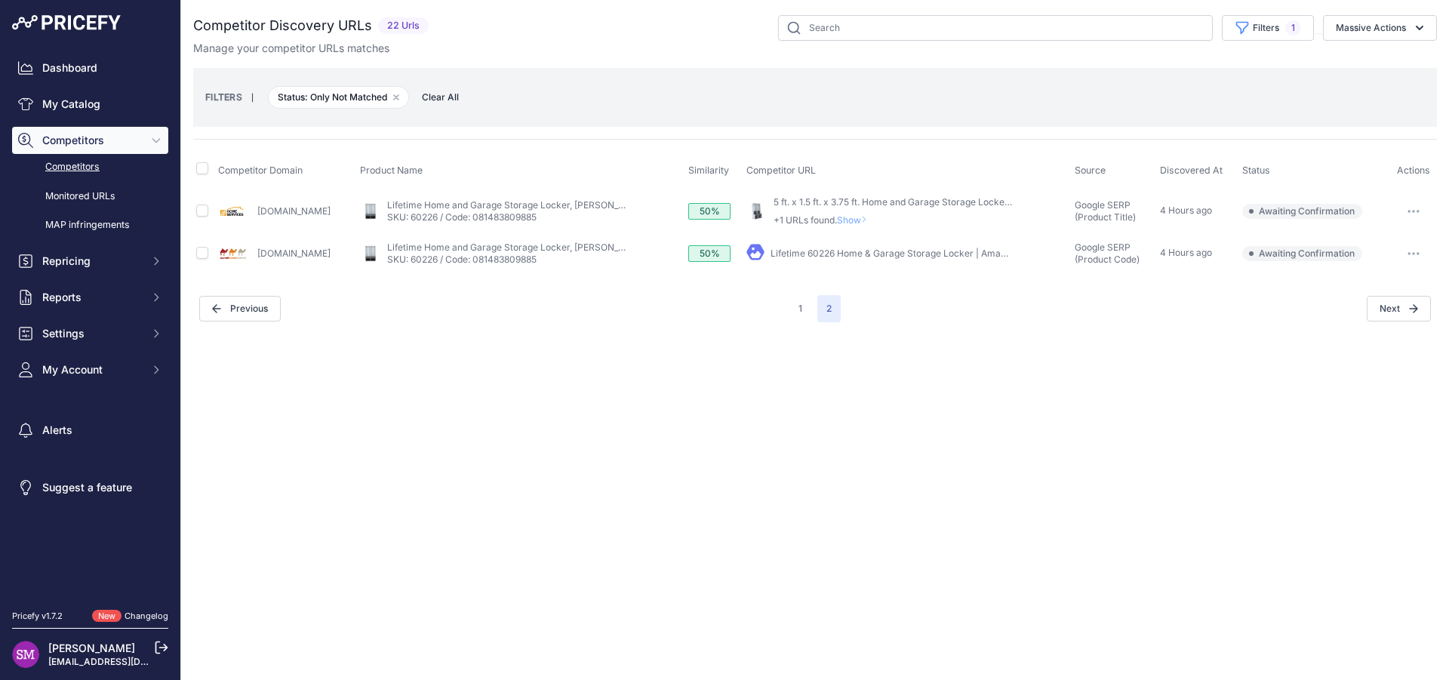
click at [820, 201] on link "5 ft. x 1.5 ft. x 3.75 ft. Home and Garage Storage Locker ..." at bounding box center [895, 201] width 244 height 11
click at [201, 212] on input "checkbox" at bounding box center [202, 210] width 12 height 12
checkbox input "true"
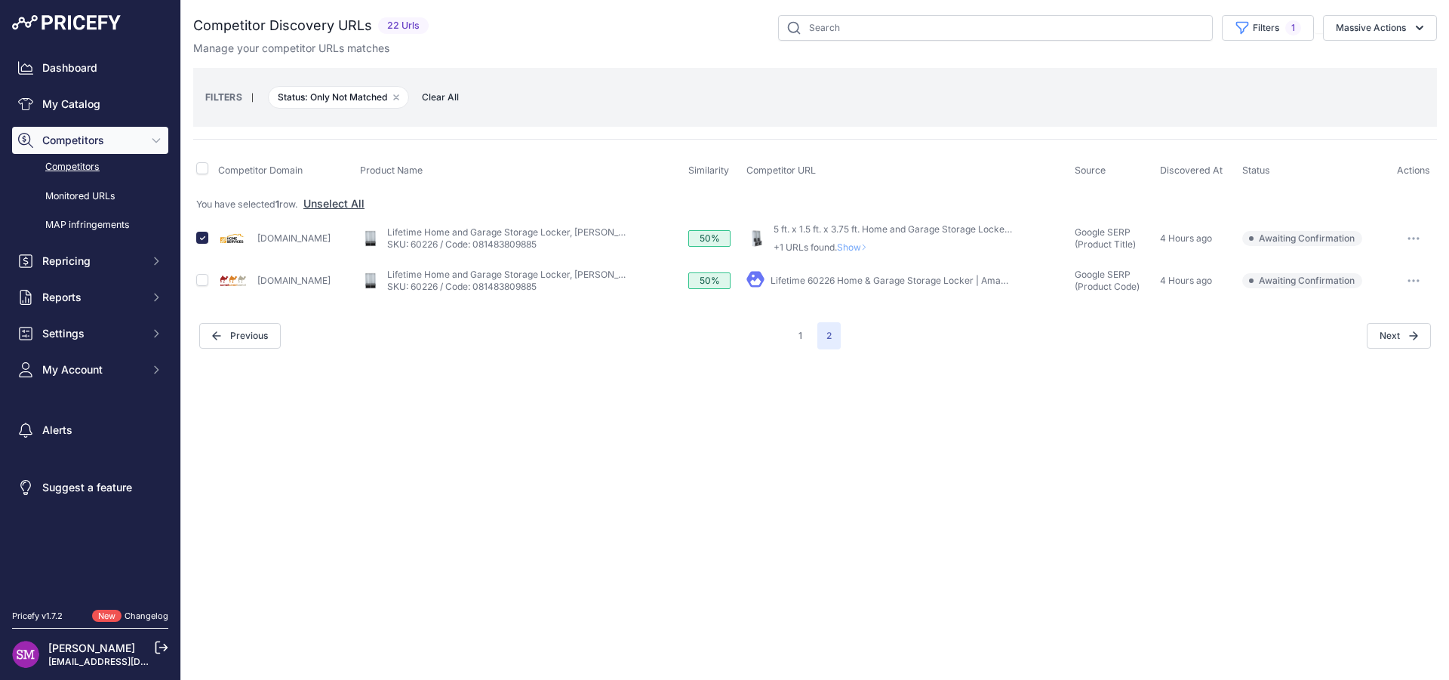
click at [1415, 237] on icon "button" at bounding box center [1413, 238] width 12 height 3
click at [1368, 267] on button "Confirm match" at bounding box center [1372, 270] width 124 height 24
